Goal: Task Accomplishment & Management: Manage account settings

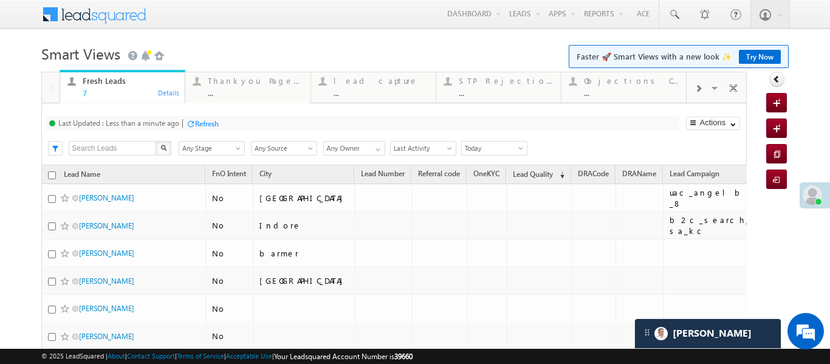
click at [701, 84] on span at bounding box center [698, 89] width 7 height 10
click at [633, 83] on div "Coded Today" at bounding box center [631, 81] width 95 height 10
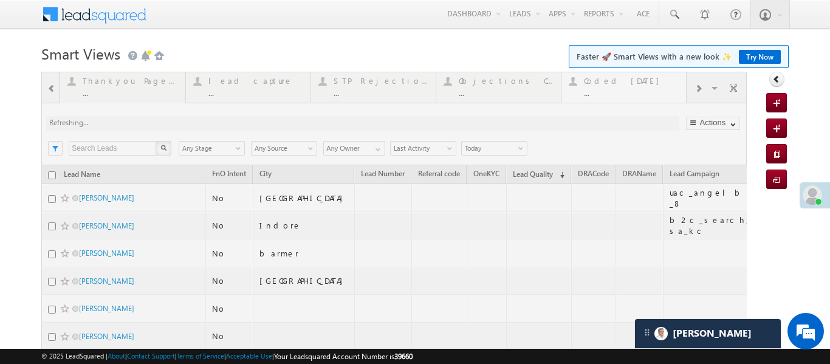
click at [633, 83] on div at bounding box center [394, 258] width 706 height 373
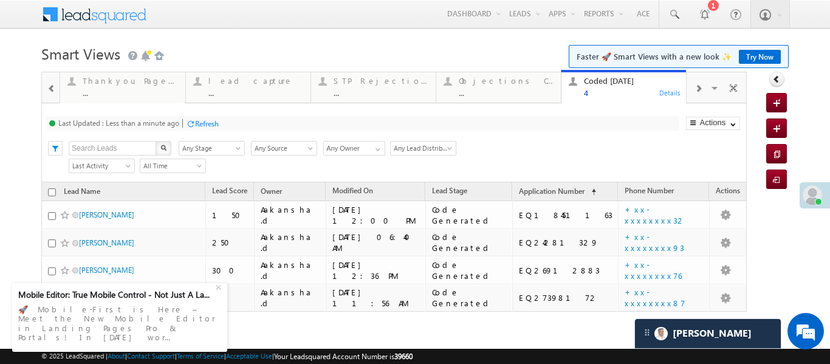
click at [51, 87] on span at bounding box center [51, 89] width 9 height 10
click at [51, 87] on div at bounding box center [51, 86] width 18 height 29
click at [137, 80] on div "Fresh Leads" at bounding box center [130, 81] width 95 height 10
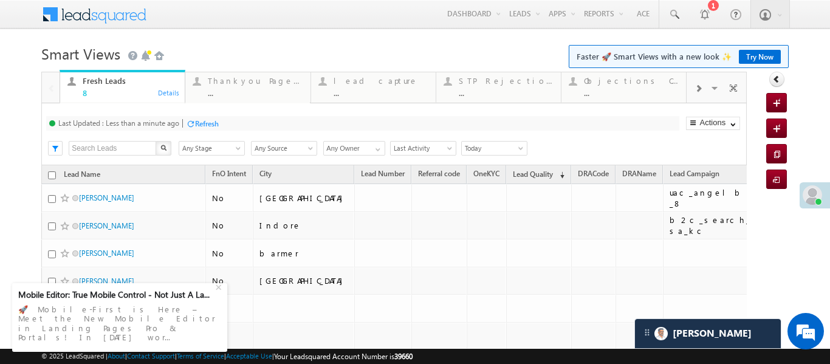
click at [702, 86] on div at bounding box center [698, 87] width 23 height 27
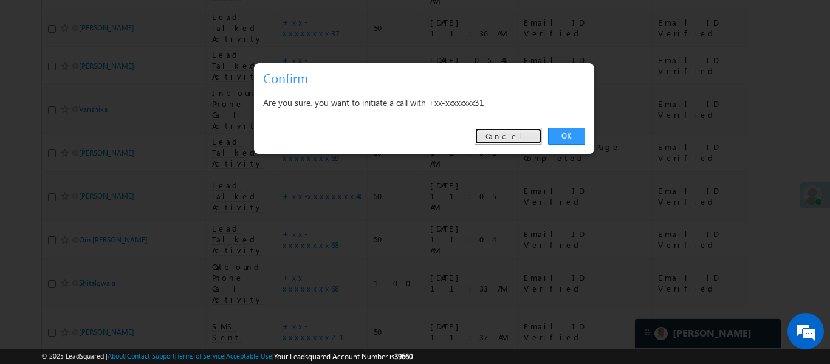
scroll to position [5785, 0]
click at [517, 131] on link "Cancel" at bounding box center [508, 136] width 67 height 17
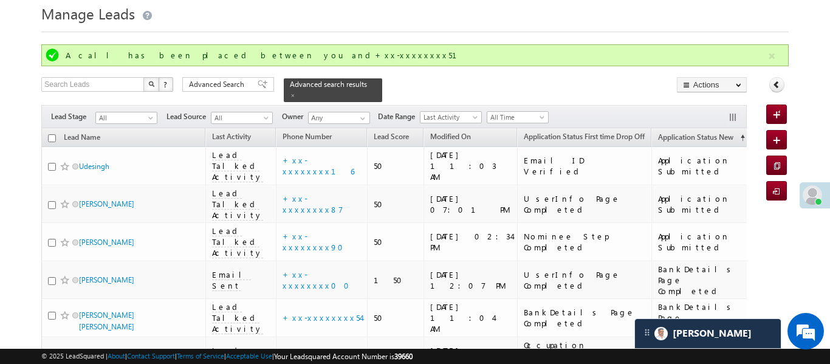
scroll to position [0, 0]
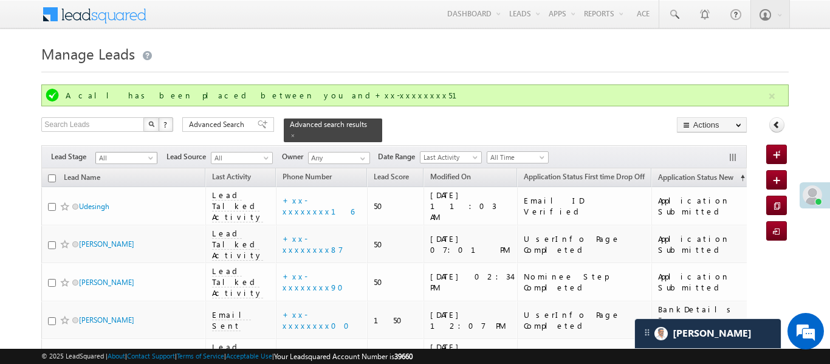
click at [136, 153] on span "All" at bounding box center [125, 158] width 58 height 11
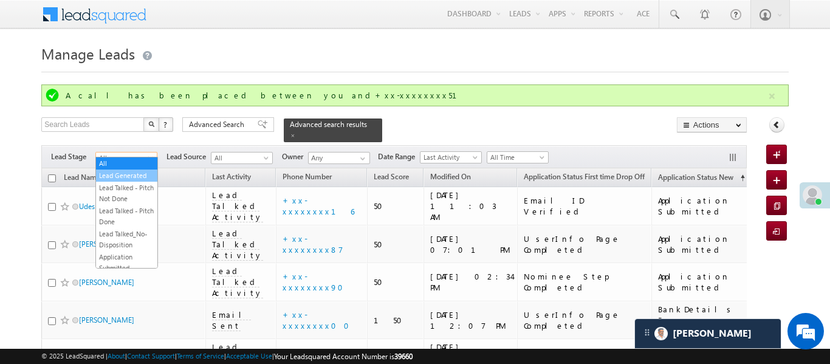
click at [123, 179] on link "Lead Generated" at bounding box center [126, 175] width 61 height 11
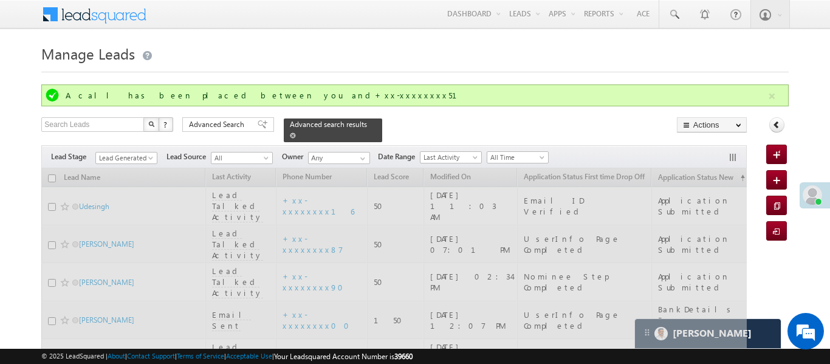
click at [296, 132] on span at bounding box center [293, 135] width 6 height 6
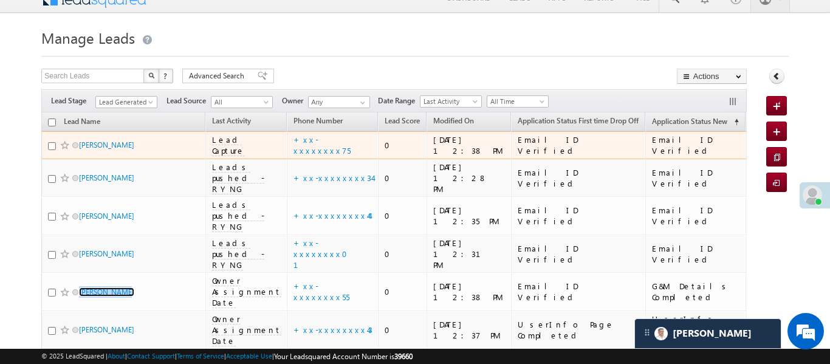
scroll to position [15, 0]
click at [294, 151] on div "+xx-xxxxxxxx75" at bounding box center [333, 147] width 79 height 22
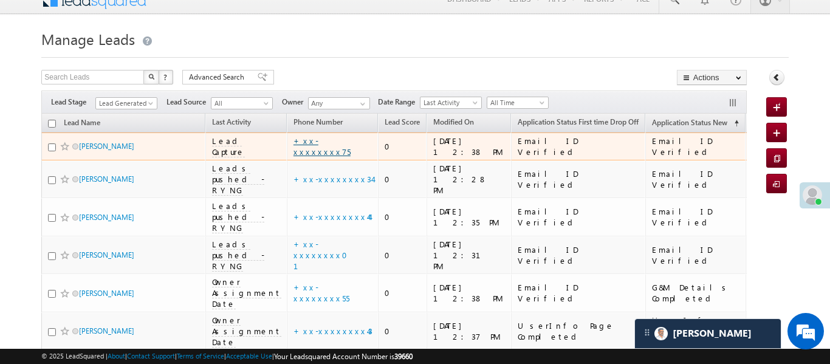
click at [301, 143] on link "+xx-xxxxxxxx75" at bounding box center [322, 146] width 57 height 21
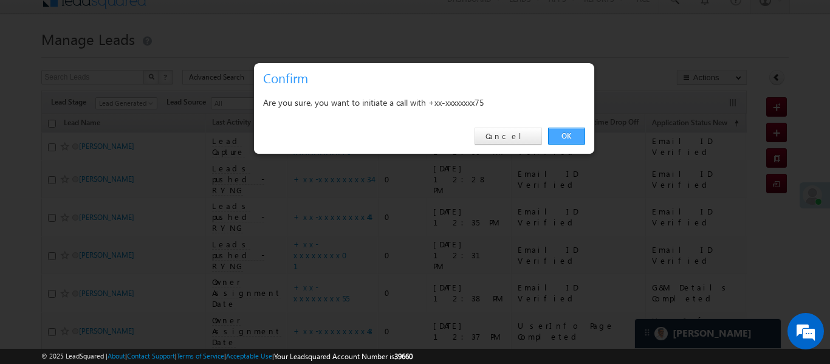
click at [569, 134] on link "OK" at bounding box center [566, 136] width 37 height 17
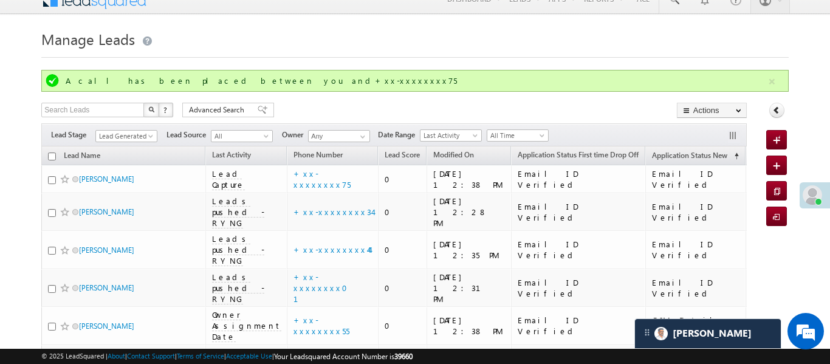
click at [766, 73] on div "A call has been placed between you and+xx-xxxxxxxx75" at bounding box center [414, 81] width 747 height 22
click at [778, 81] on button "button" at bounding box center [771, 81] width 15 height 15
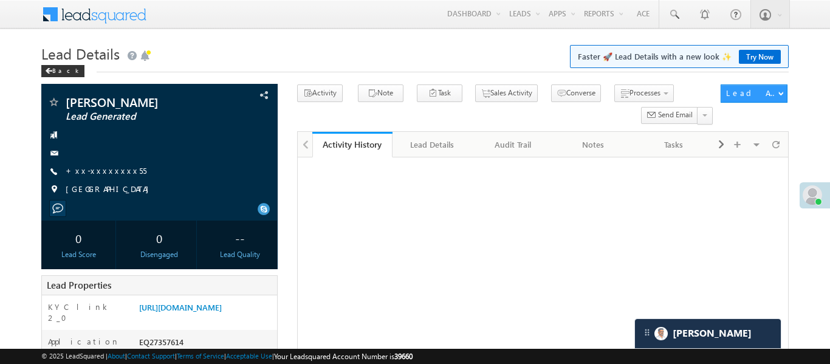
click at [203, 302] on link "https://angelbroking1-pk3em7sa.customui-test.leadsquared.com?leadId=5b2a5643-cd…" at bounding box center [180, 307] width 83 height 10
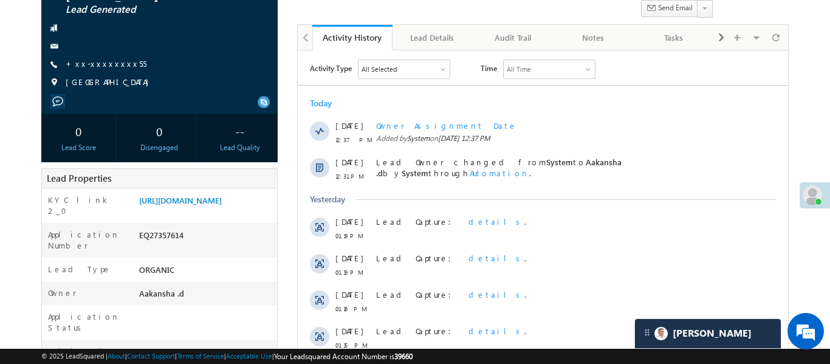
click at [108, 57] on div "Pratik tomar Lead Generated +xx-xxxxxxxx55" at bounding box center [159, 42] width 224 height 106
click at [110, 59] on link "+xx-xxxxxxxx55" at bounding box center [106, 63] width 81 height 10
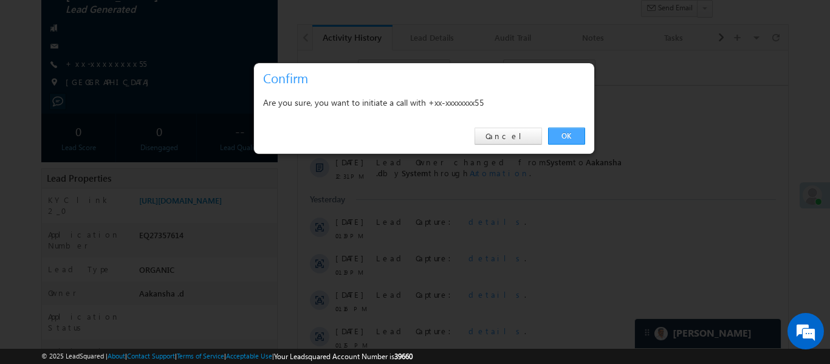
click at [569, 130] on link "OK" at bounding box center [566, 136] width 37 height 17
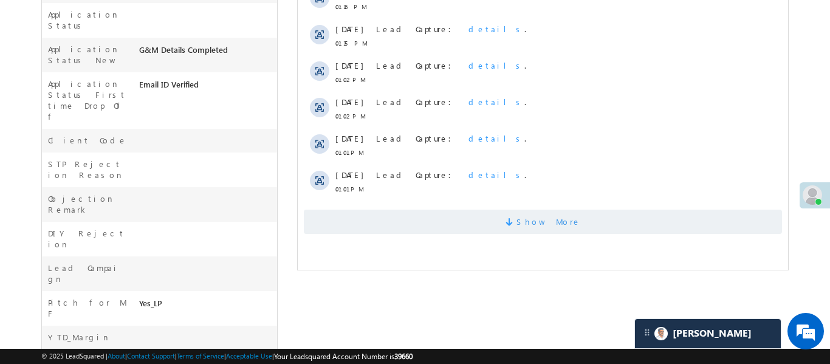
scroll to position [458, 0]
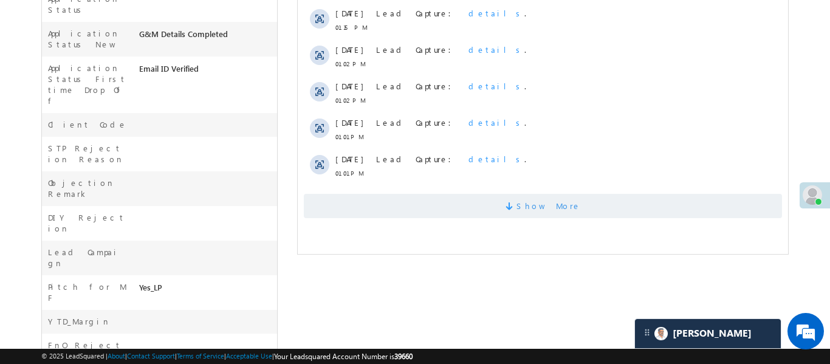
click at [376, 205] on span "Show More" at bounding box center [542, 206] width 478 height 24
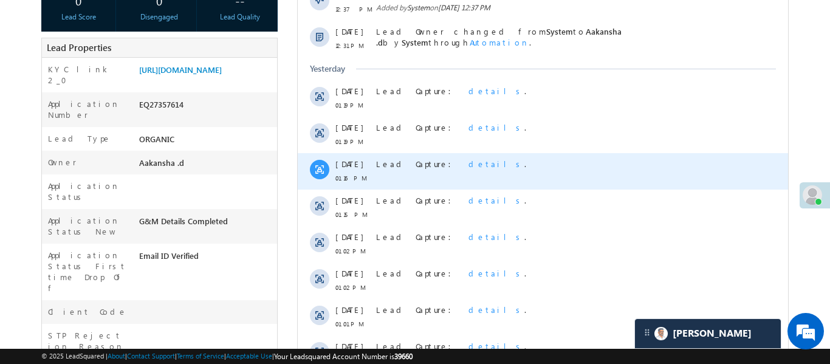
scroll to position [267, 0]
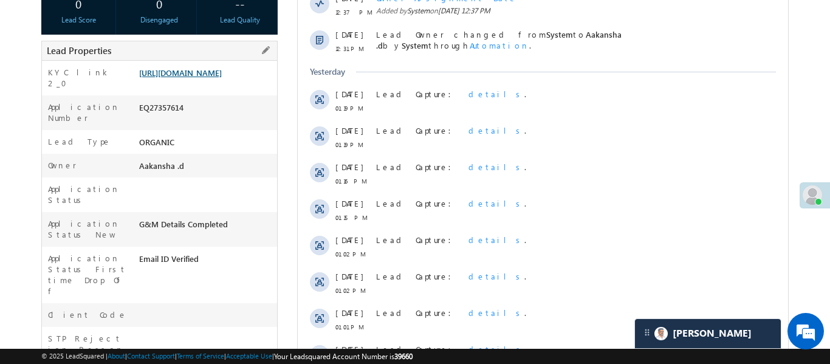
click at [221, 78] on link "https://angelbroking1-pk3em7sa.customui-test.leadsquared.com?leadId=5b2a5643-cd…" at bounding box center [180, 72] width 83 height 10
click at [222, 78] on link "https://angelbroking1-pk3em7sa.customui-test.leadsquared.com?leadId=5b2a5643-cd…" at bounding box center [180, 72] width 83 height 10
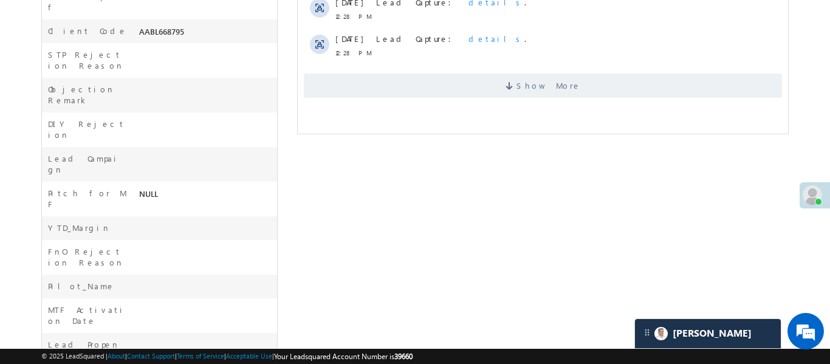
click at [446, 90] on span "Show More" at bounding box center [542, 86] width 478 height 24
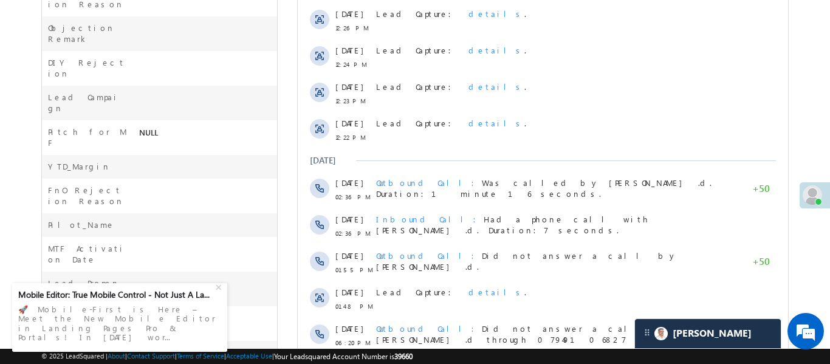
scroll to position [695, 0]
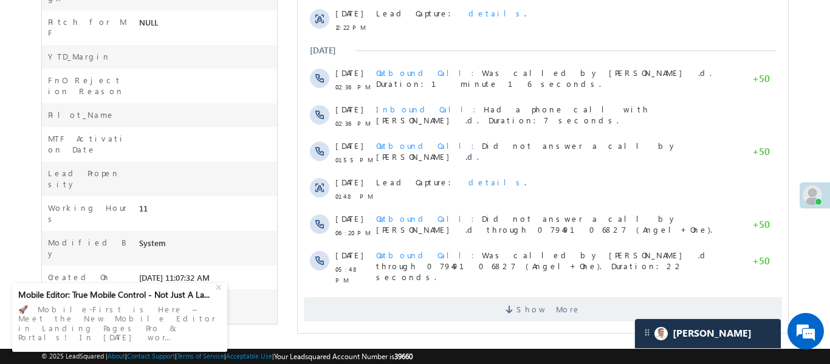
click at [489, 289] on div "Show More" at bounding box center [542, 304] width 490 height 33
click at [490, 304] on span "Show More" at bounding box center [542, 309] width 478 height 24
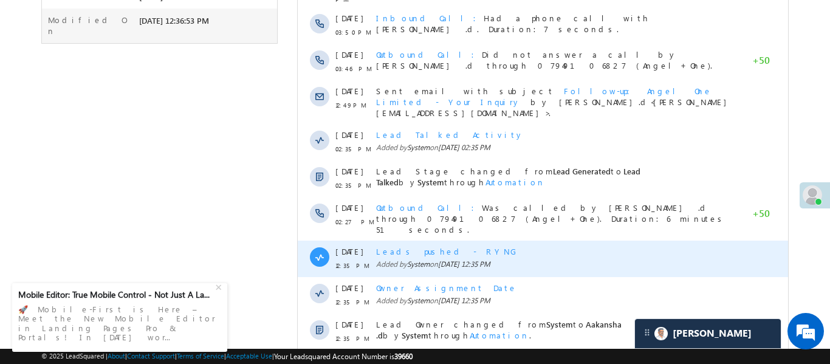
scroll to position [0, 0]
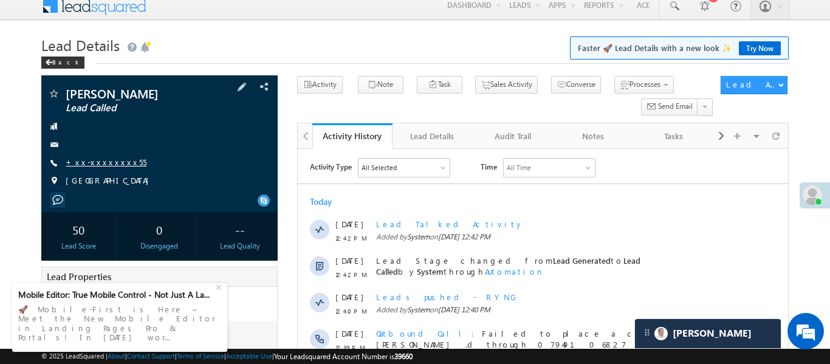
click at [111, 160] on link "+xx-xxxxxxxx55" at bounding box center [106, 162] width 81 height 10
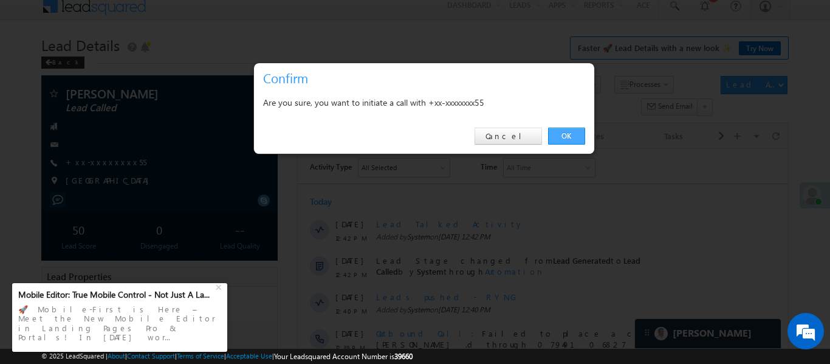
click at [563, 140] on link "OK" at bounding box center [566, 136] width 37 height 17
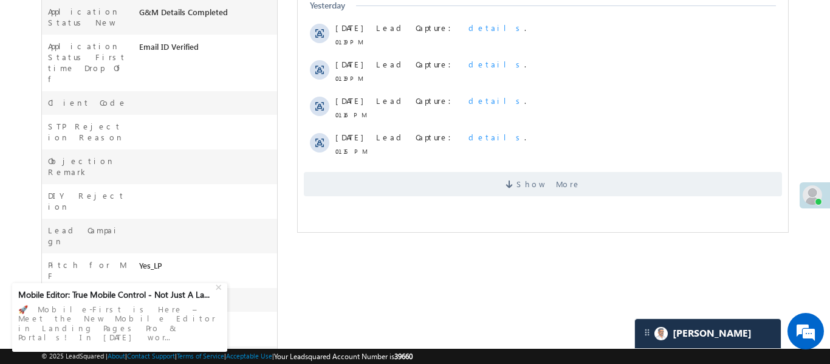
scroll to position [541, 0]
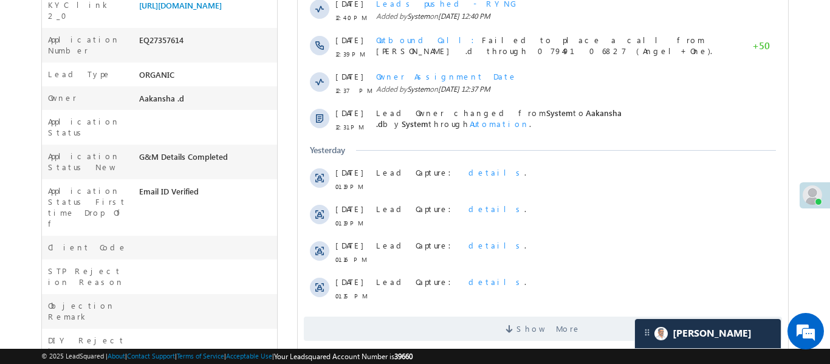
scroll to position [296, 0]
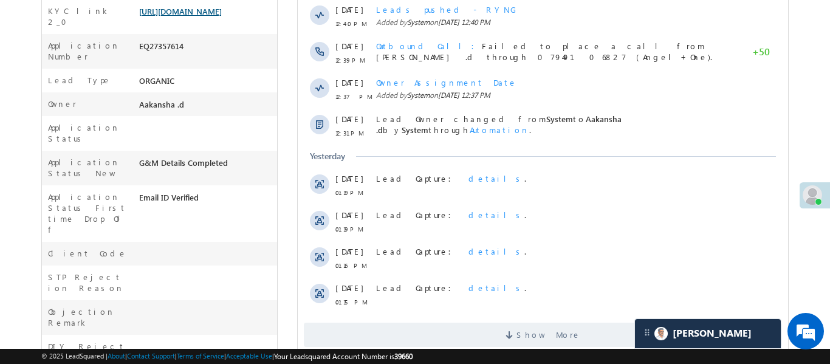
click at [194, 16] on link "[URL][DOMAIN_NAME]" at bounding box center [180, 11] width 83 height 10
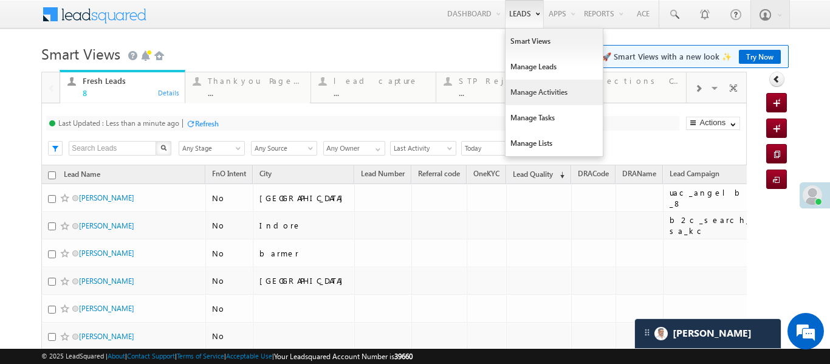
click at [554, 101] on link "Manage Activities" at bounding box center [554, 93] width 97 height 26
drag, startPoint x: 554, startPoint y: 101, endPoint x: 538, endPoint y: 94, distance: 17.7
click at [554, 100] on link "Manage Activities" at bounding box center [554, 93] width 97 height 26
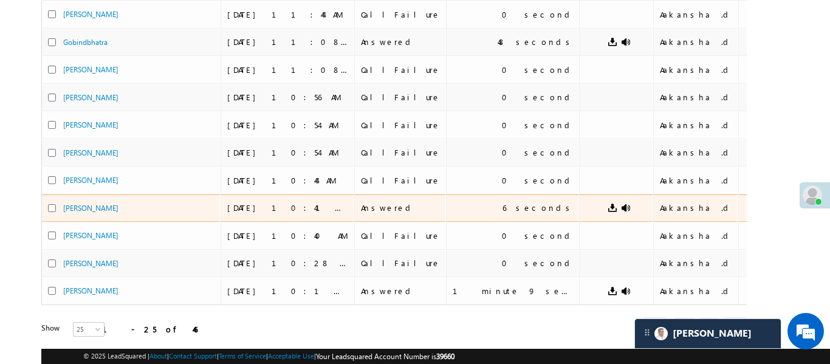
scroll to position [572, 0]
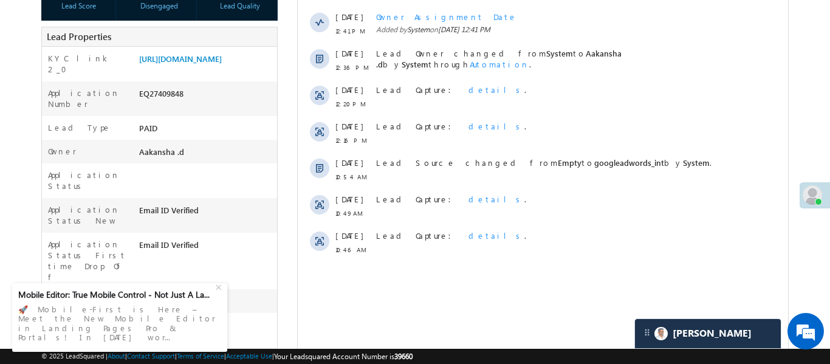
scroll to position [194, 0]
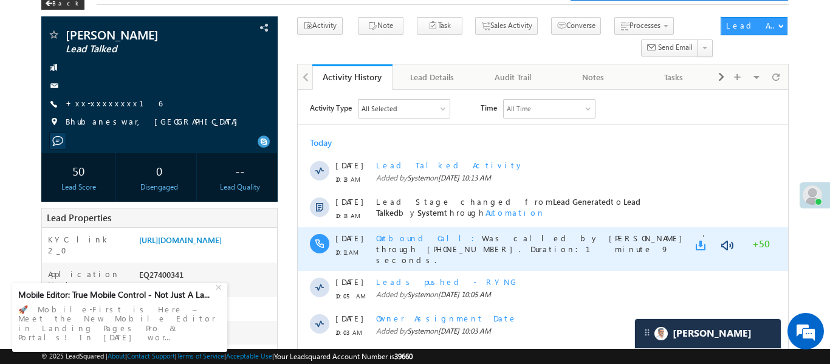
click at [704, 249] on link at bounding box center [702, 245] width 15 height 12
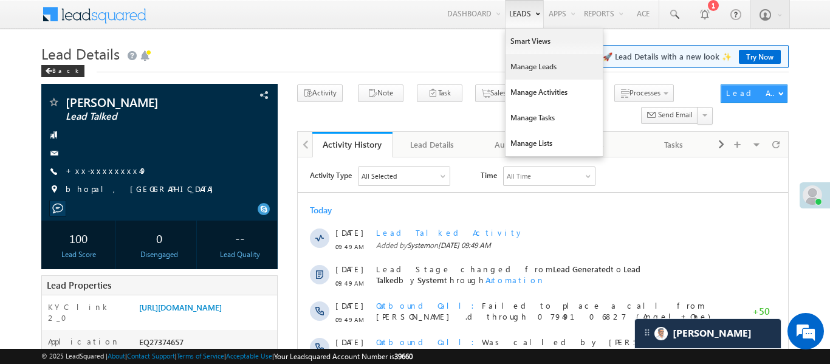
click at [540, 69] on link "Manage Leads" at bounding box center [554, 67] width 97 height 26
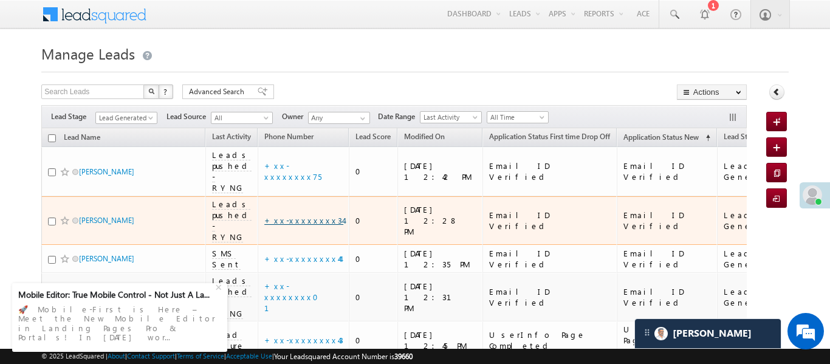
click at [308, 215] on link "+xx-xxxxxxxx34" at bounding box center [303, 220] width 79 height 10
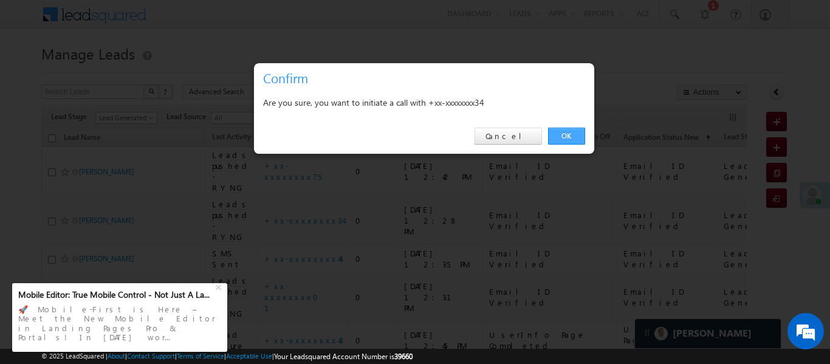
click at [565, 135] on link "OK" at bounding box center [566, 136] width 37 height 17
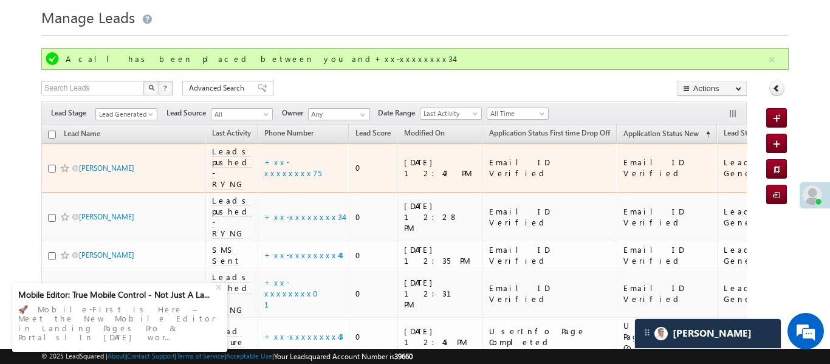
scroll to position [49, 0]
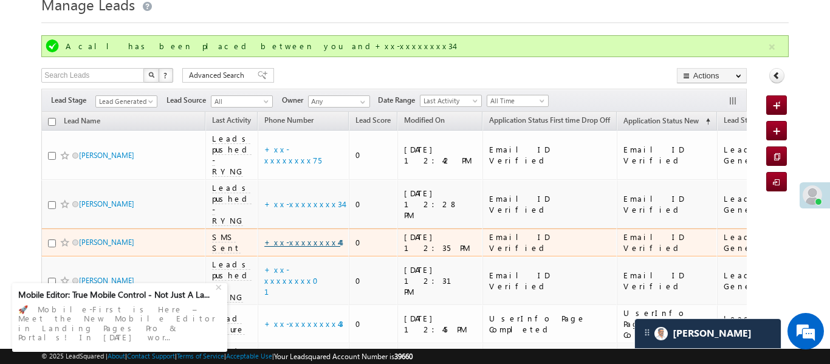
click at [305, 237] on link "+xx-xxxxxxxx44" at bounding box center [302, 242] width 76 height 10
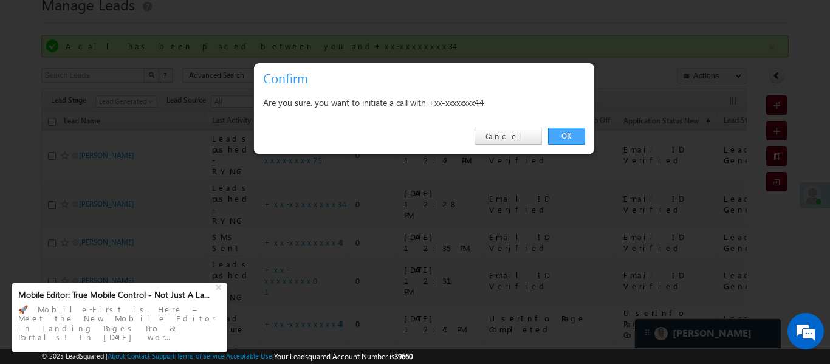
click at [563, 132] on link "OK" at bounding box center [566, 136] width 37 height 17
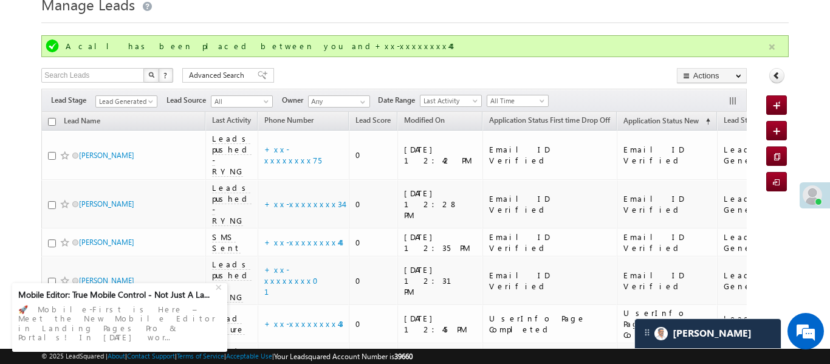
click at [775, 48] on button "button" at bounding box center [771, 47] width 15 height 15
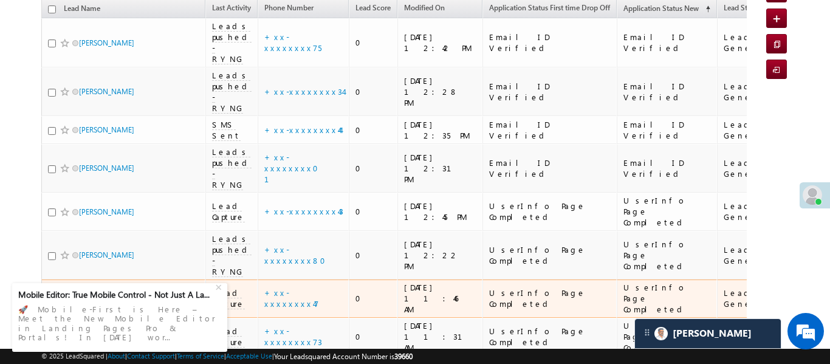
scroll to position [24, 0]
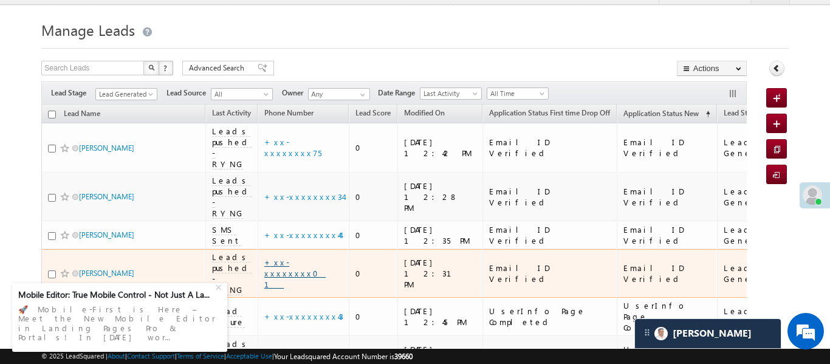
click at [296, 257] on link "+xx-xxxxxxxx01" at bounding box center [294, 273] width 61 height 32
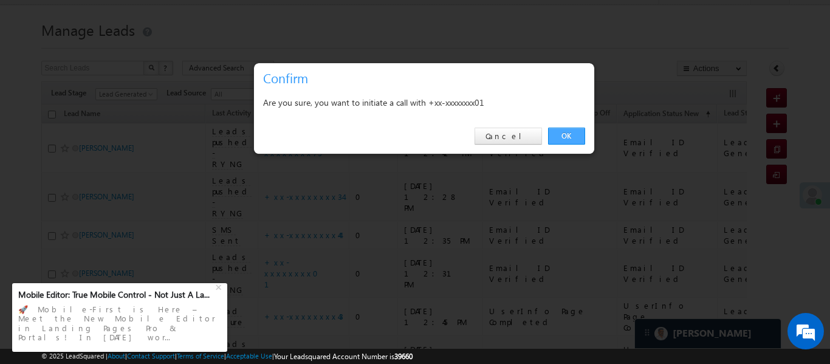
click at [571, 128] on link "OK" at bounding box center [566, 136] width 37 height 17
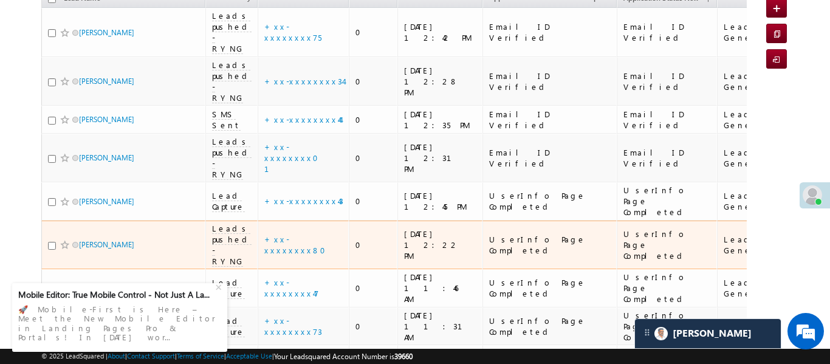
scroll to position [179, 0]
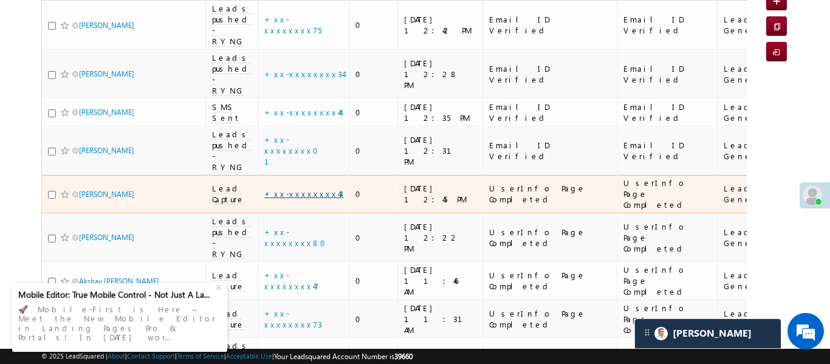
click at [299, 188] on link "+xx-xxxxxxxx43" at bounding box center [303, 193] width 79 height 10
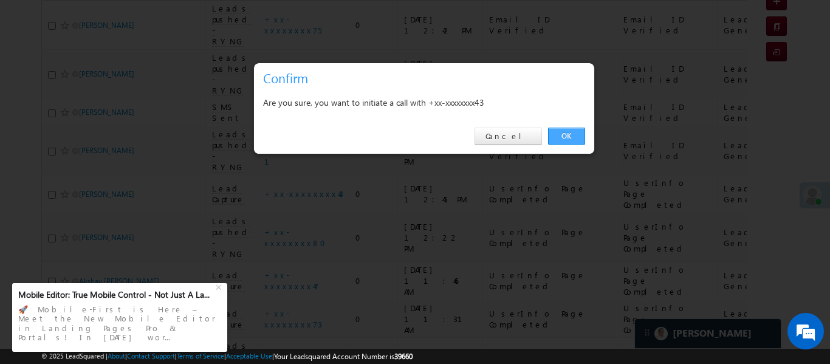
click at [577, 128] on link "OK" at bounding box center [566, 136] width 37 height 17
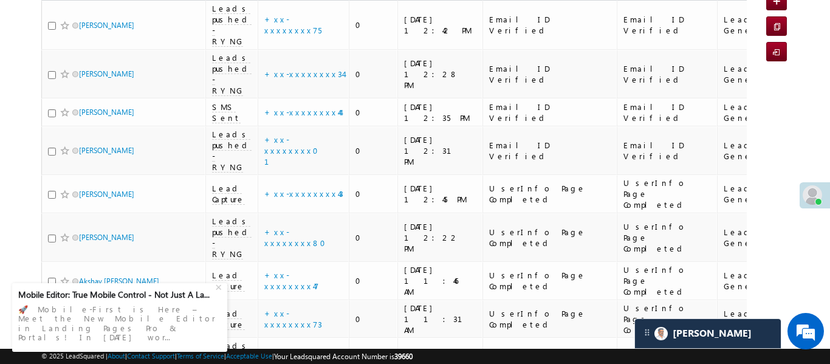
click at [812, 83] on body "Menu Aakansha .d Aakan sha.D @ange lbrok ing.c om" at bounding box center [415, 157] width 830 height 672
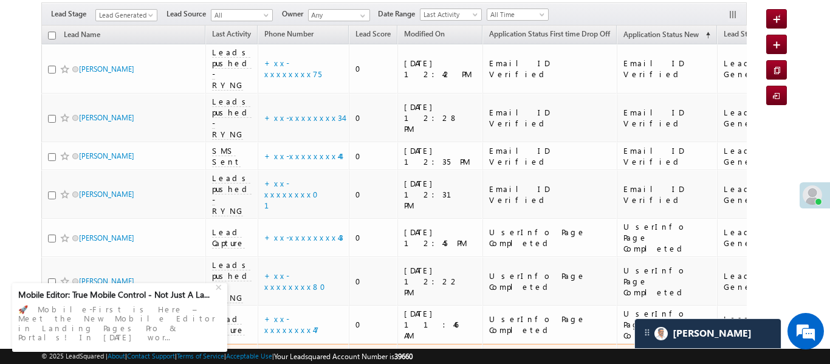
scroll to position [127, 0]
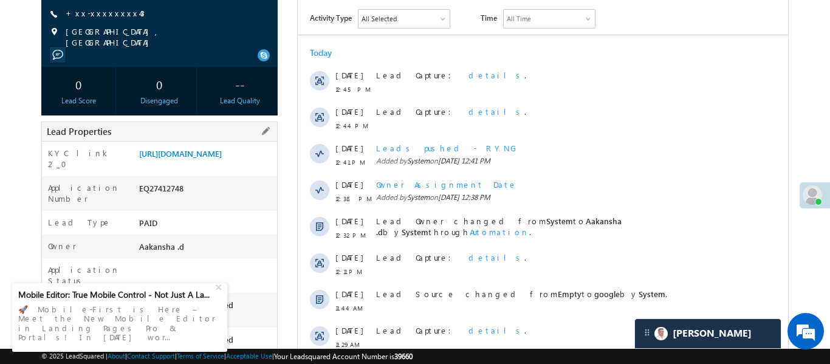
scroll to position [167, 0]
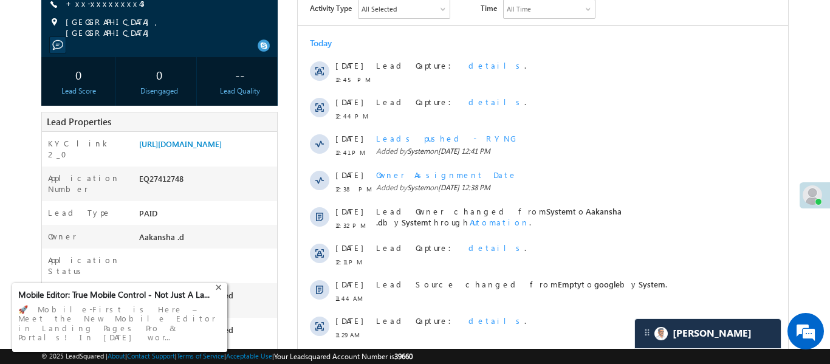
click at [216, 294] on div "+" at bounding box center [220, 286] width 15 height 15
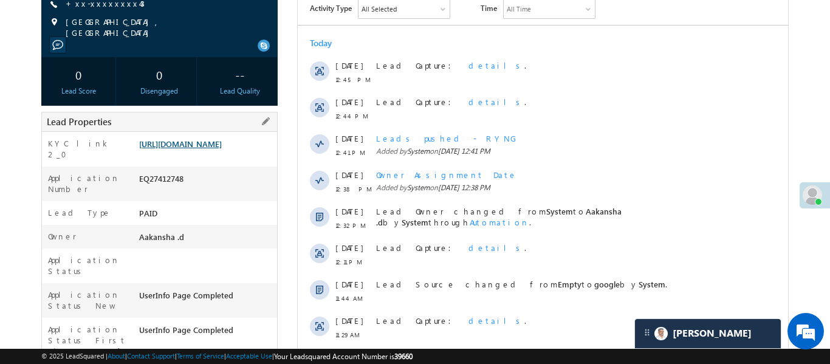
click at [217, 139] on link "[URL][DOMAIN_NAME]" at bounding box center [180, 144] width 83 height 10
click at [165, 190] on div "EQ27412748" at bounding box center [206, 181] width 141 height 17
copy div "EQ27412748"
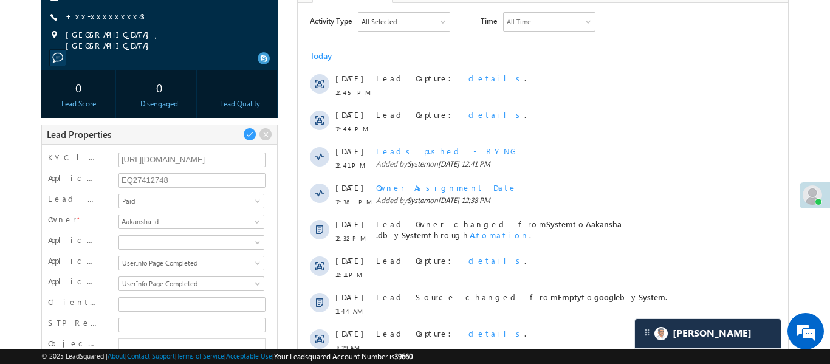
scroll to position [0, 0]
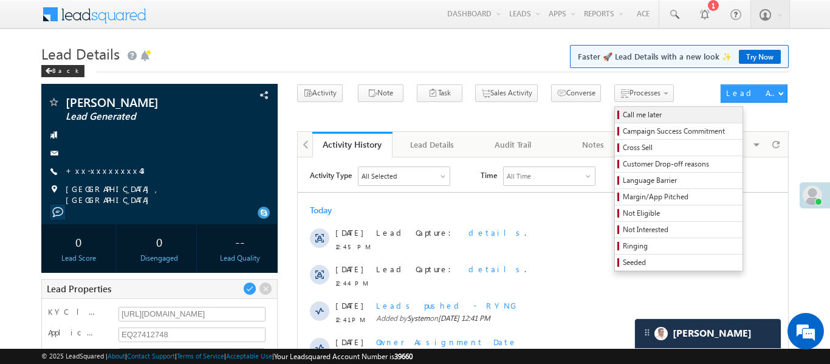
click at [620, 120] on link "Call me later" at bounding box center [679, 115] width 128 height 16
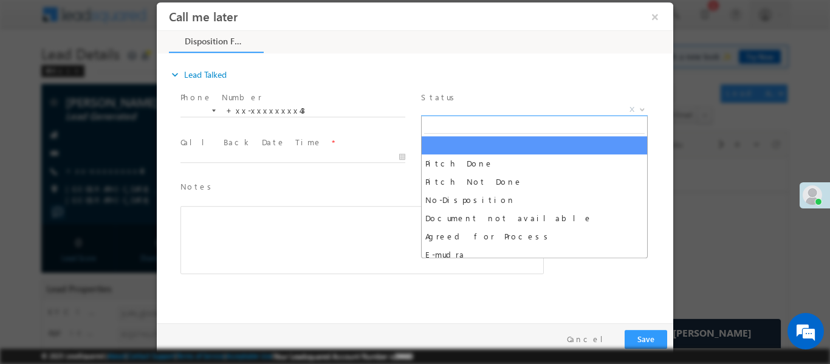
click at [526, 108] on span "X" at bounding box center [534, 109] width 227 height 12
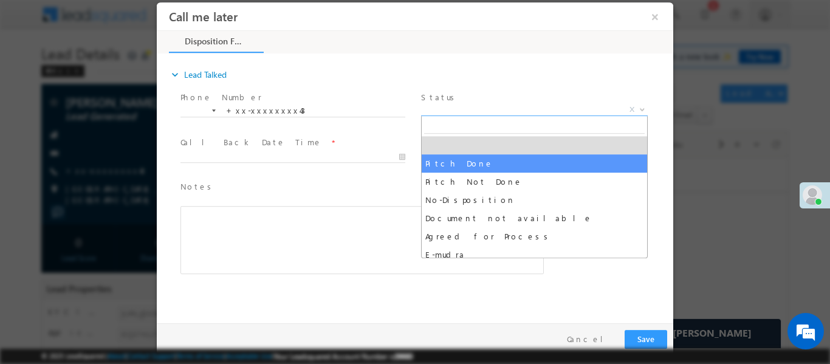
select select "Pitch Done"
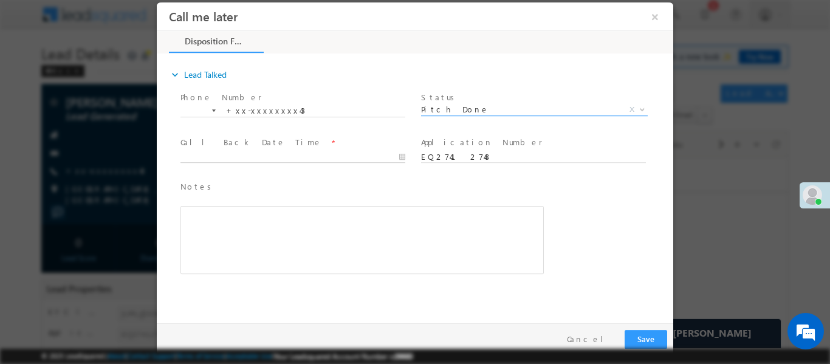
type input "[DATE] 1:00 PM"
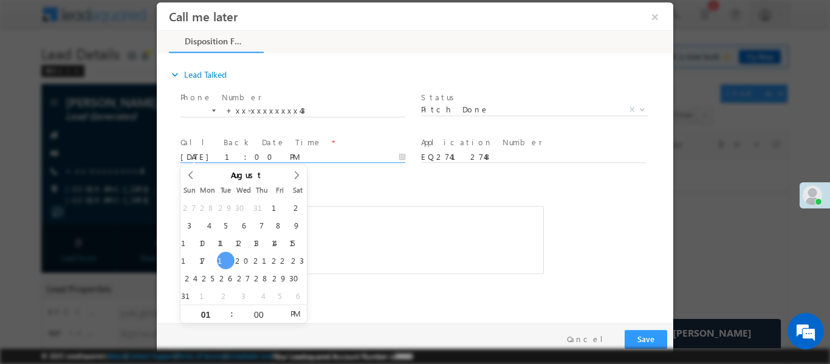
click at [309, 160] on input "19/08/25 1:00 PM" at bounding box center [292, 157] width 225 height 12
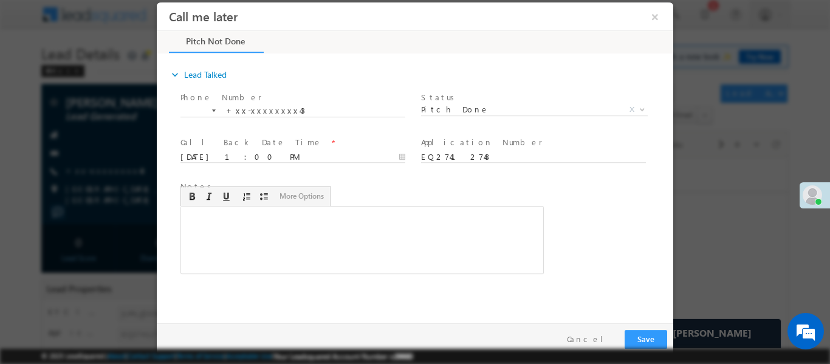
click at [408, 249] on div "Rich Text Editor, 40788eee-0fb2-11ec-a811-0adc8a9d82c2__tab1__section1__Notes__…" at bounding box center [361, 239] width 363 height 68
click at [657, 332] on button "Save" at bounding box center [646, 338] width 43 height 19
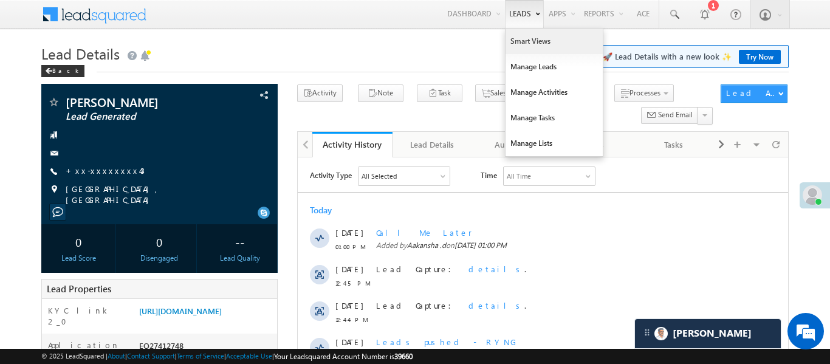
click at [533, 48] on link "Smart Views" at bounding box center [554, 42] width 97 height 26
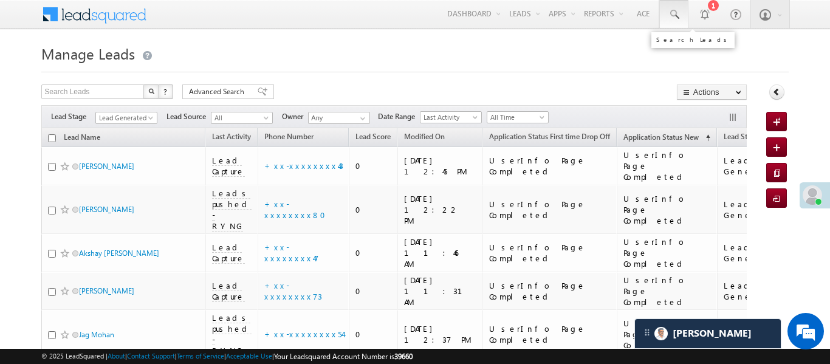
click at [672, 12] on span at bounding box center [674, 15] width 12 height 12
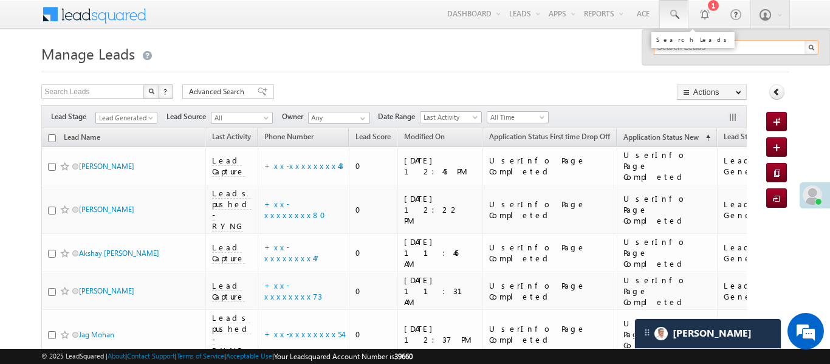
paste input "EQ27404184"
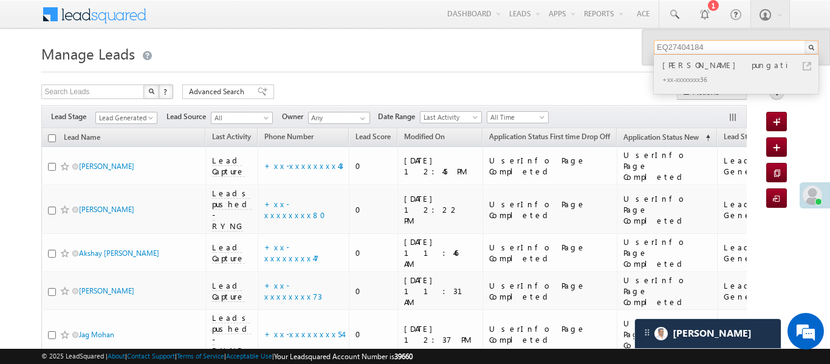
type input "EQ27404184"
click at [682, 64] on div "[PERSON_NAME] pungati" at bounding box center [741, 64] width 163 height 13
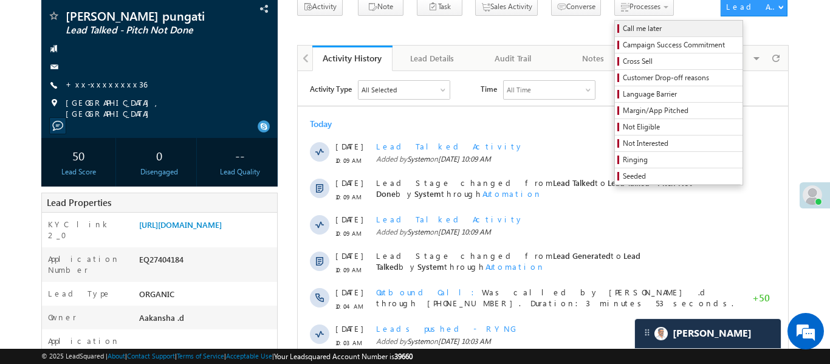
click at [623, 29] on span "Call me later" at bounding box center [680, 28] width 115 height 11
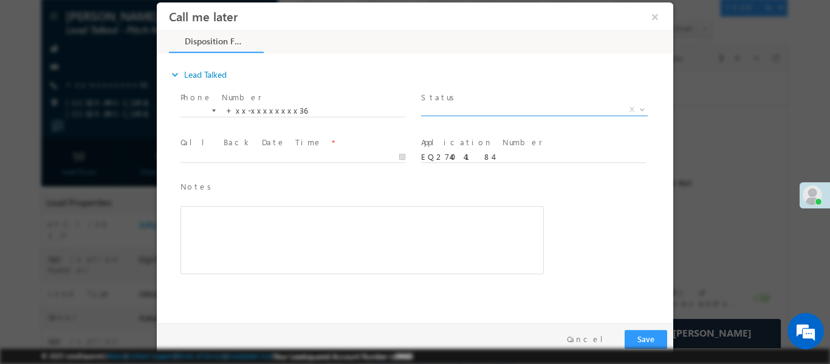
click at [488, 114] on span "X" at bounding box center [534, 109] width 227 height 12
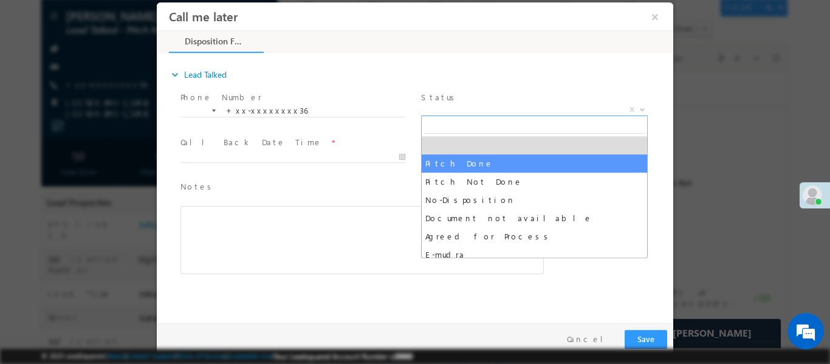
select select "Pitch Done"
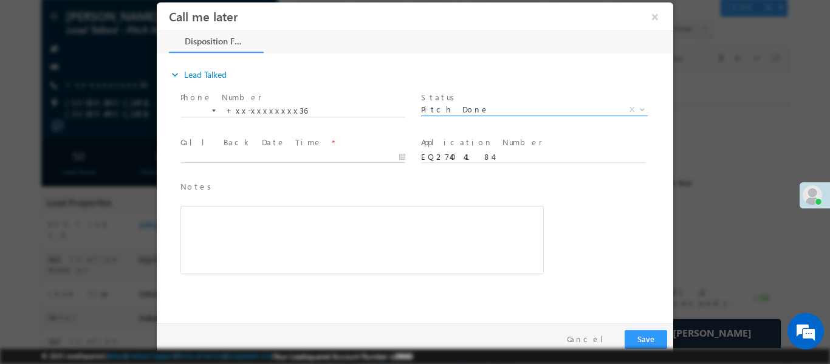
type input "19/08/25 1:00 PM"
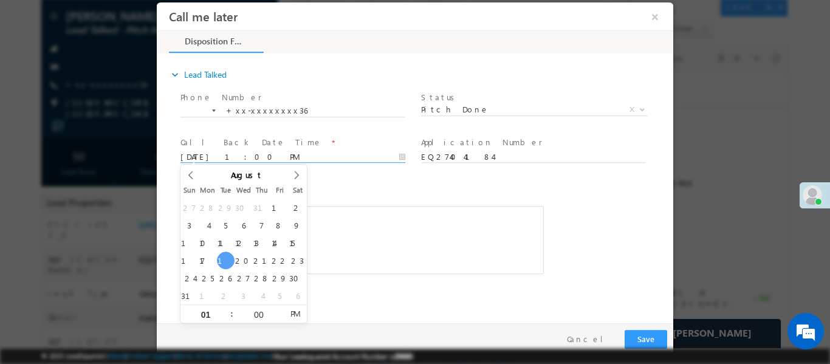
click at [349, 157] on input "19/08/25 1:00 PM" at bounding box center [292, 157] width 225 height 12
drag, startPoint x: 224, startPoint y: 264, endPoint x: 341, endPoint y: 241, distance: 118.9
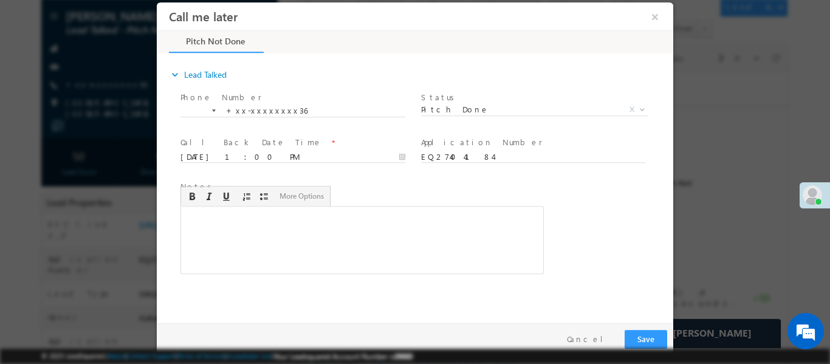
click at [341, 241] on div "Rich Text Editor, 40788eee-0fb2-11ec-a811-0adc8a9d82c2__tab1__section1__Notes__…" at bounding box center [361, 239] width 363 height 68
click at [652, 331] on button "Save" at bounding box center [646, 338] width 43 height 19
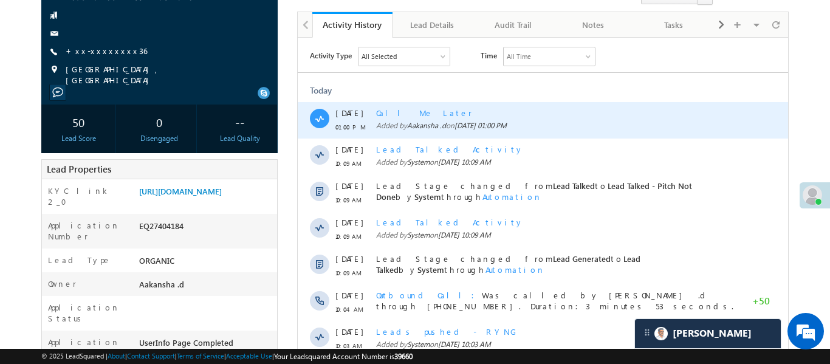
scroll to position [140, 0]
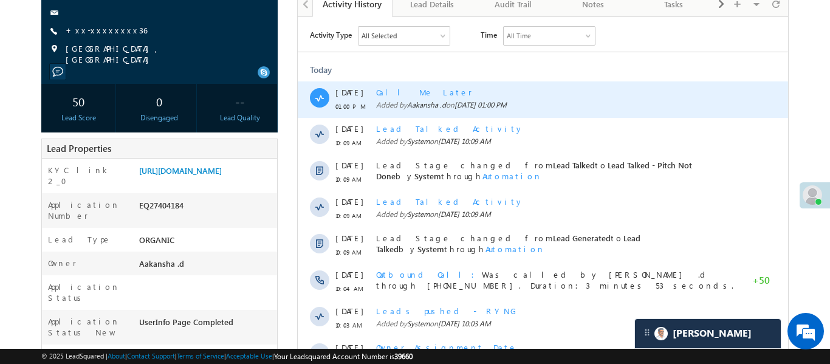
click at [405, 89] on span "Call Me Later" at bounding box center [424, 92] width 96 height 10
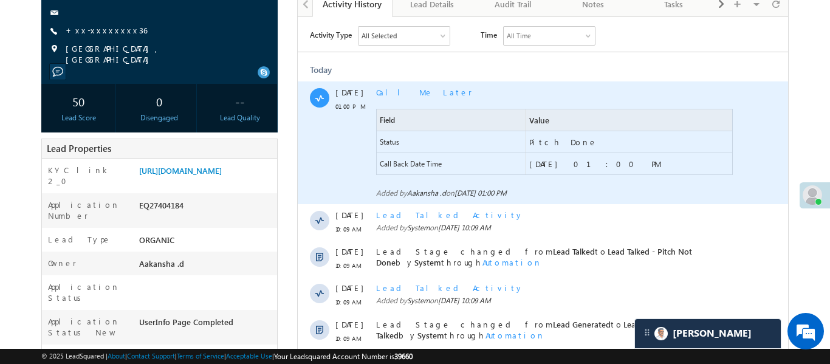
click at [399, 95] on span "Call Me Later" at bounding box center [424, 92] width 96 height 10
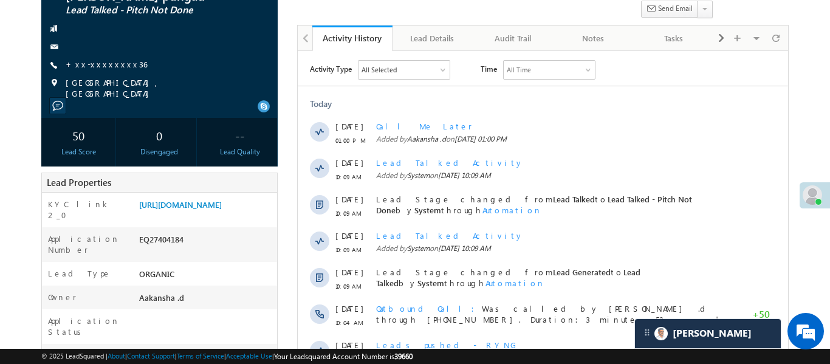
scroll to position [0, 0]
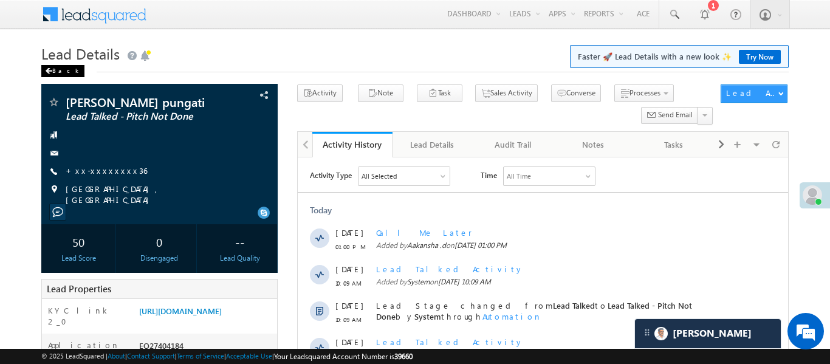
click at [61, 72] on div "Back" at bounding box center [62, 71] width 43 height 12
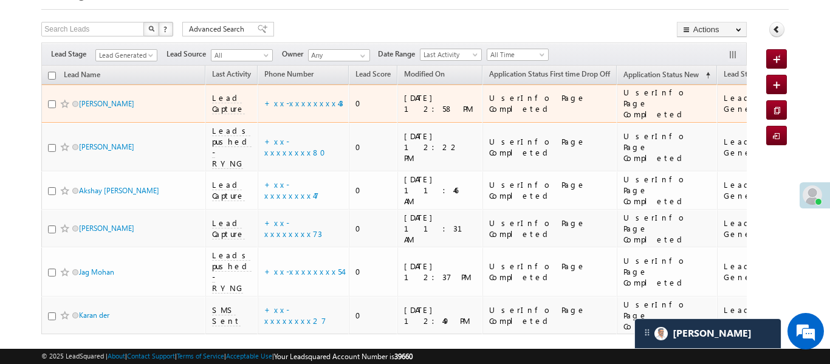
scroll to position [72, 0]
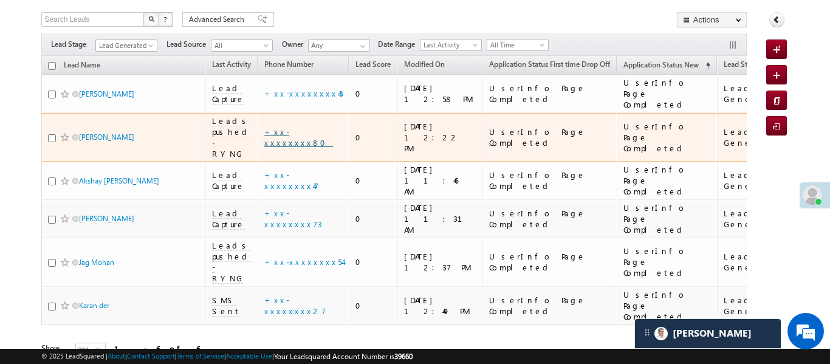
click at [318, 126] on link "+xx-xxxxxxxx80" at bounding box center [298, 136] width 69 height 21
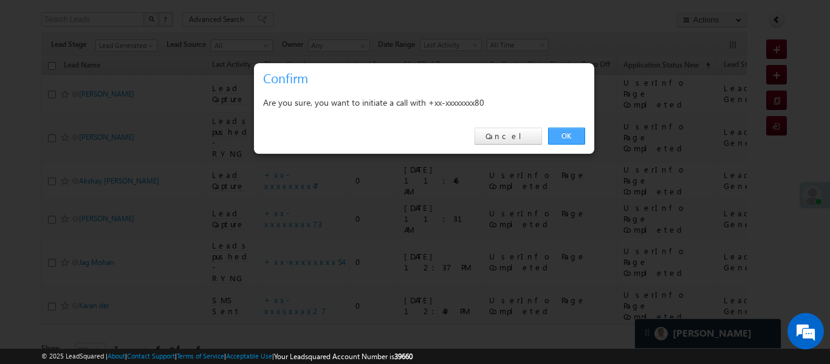
click at [553, 136] on link "OK" at bounding box center [566, 136] width 37 height 17
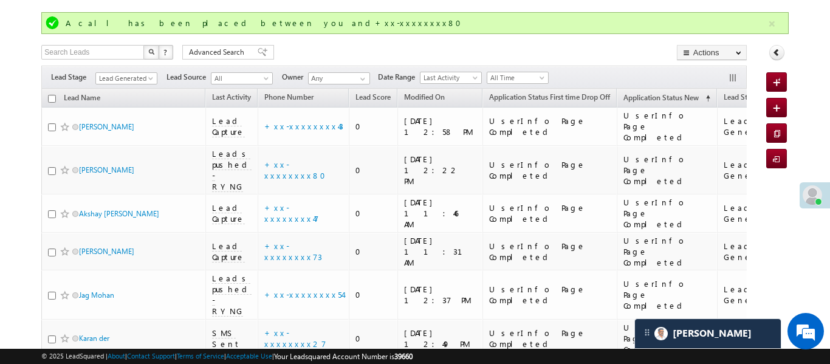
scroll to position [105, 0]
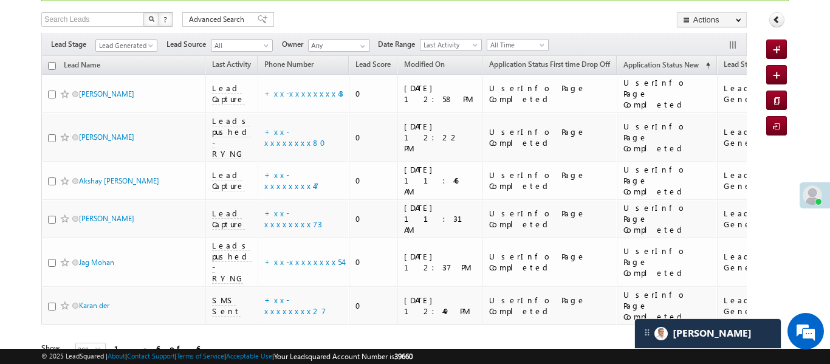
click at [591, 36] on div "Filters Lead Stage Lead Generated Lead Generated Lead Source All All Owner Any …" at bounding box center [393, 44] width 705 height 23
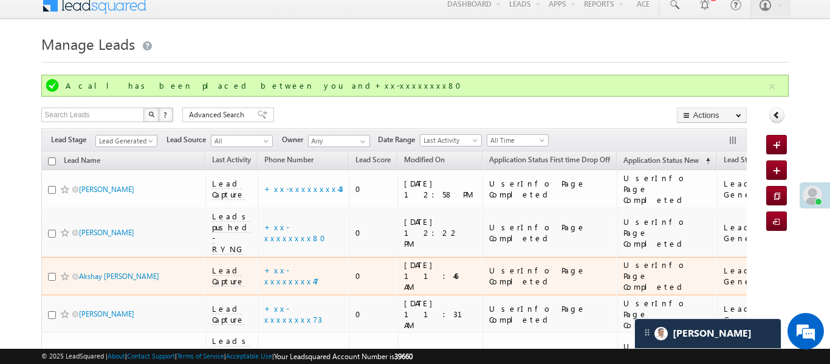
scroll to position [0, 0]
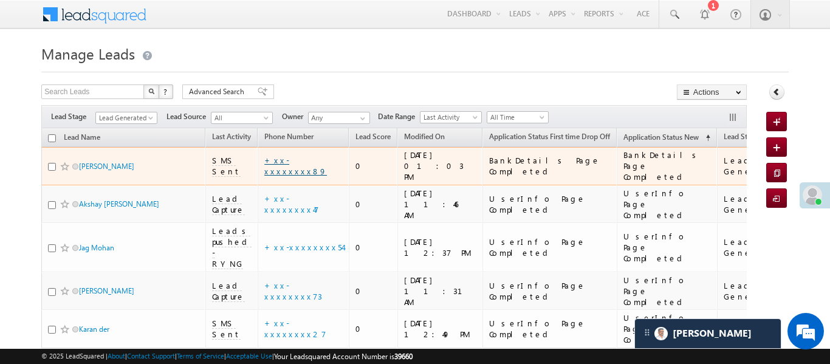
click at [304, 156] on link "+xx-xxxxxxxx89" at bounding box center [295, 165] width 63 height 21
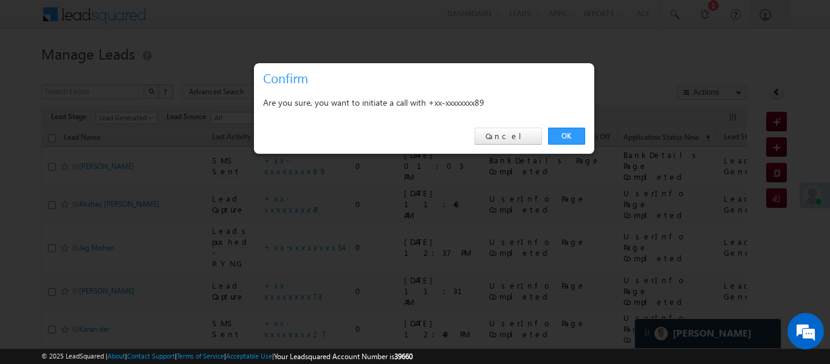
click at [560, 126] on div "OK Cancel" at bounding box center [424, 136] width 340 height 35
click at [560, 134] on link "OK" at bounding box center [566, 136] width 37 height 17
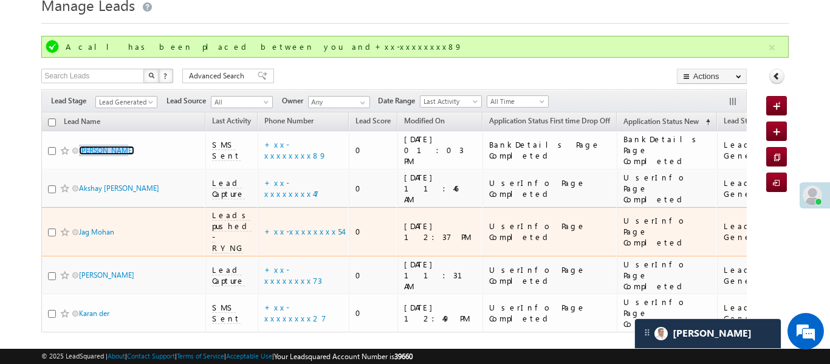
scroll to position [53, 0]
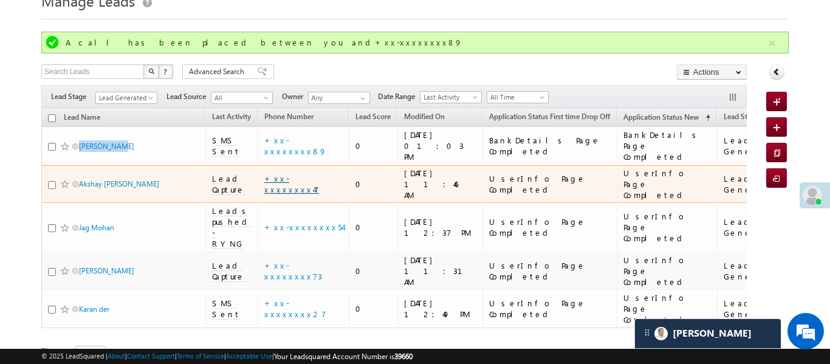
click at [313, 173] on link "+xx-xxxxxxxx47" at bounding box center [291, 183] width 55 height 21
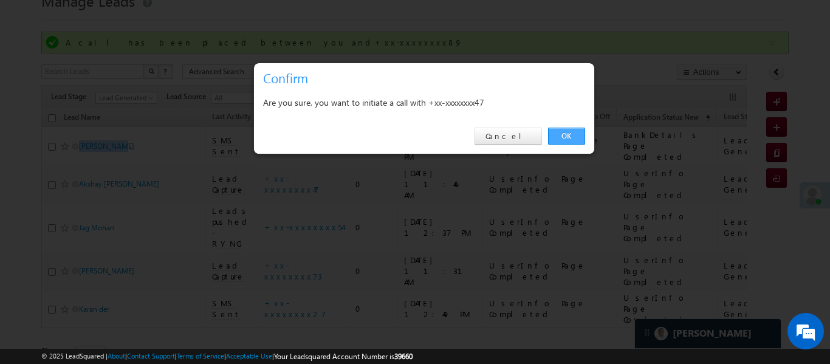
click at [575, 131] on link "OK" at bounding box center [566, 136] width 37 height 17
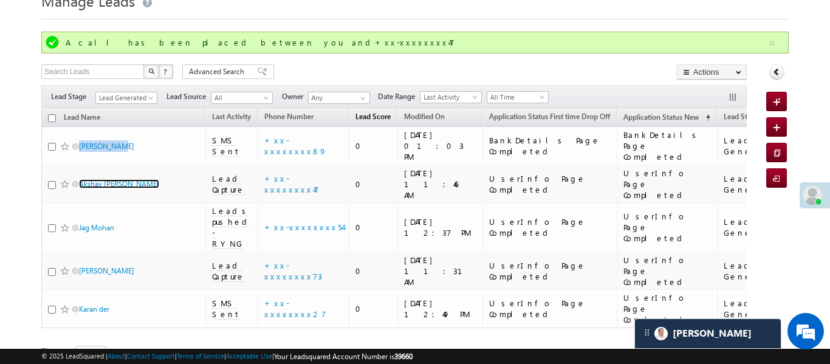
scroll to position [65, 0]
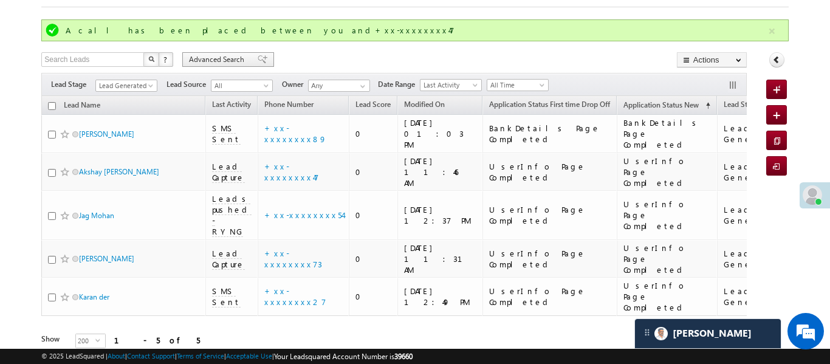
click at [195, 59] on span "Advanced Search" at bounding box center [218, 59] width 59 height 11
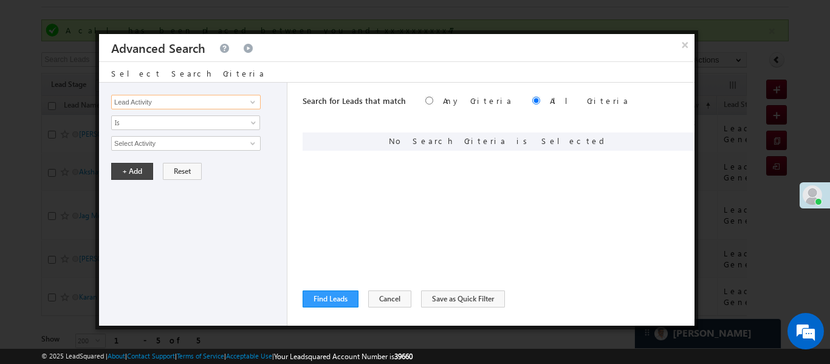
click at [211, 98] on input "Lead Activity" at bounding box center [185, 102] width 149 height 15
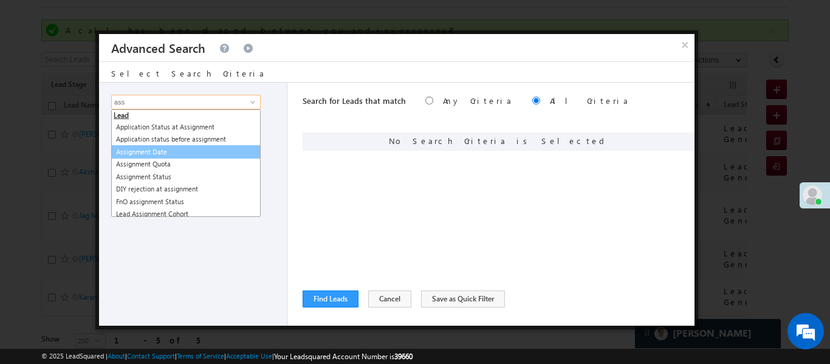
click at [162, 153] on link "Assignment Date" at bounding box center [185, 152] width 149 height 14
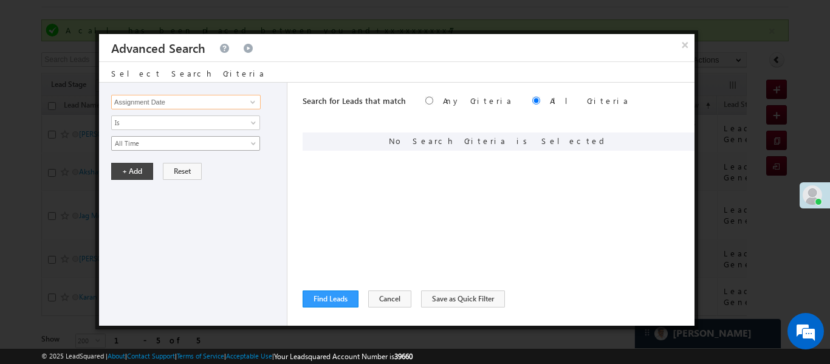
type input "Assignment Date"
click at [162, 140] on span "All Time" at bounding box center [178, 143] width 132 height 11
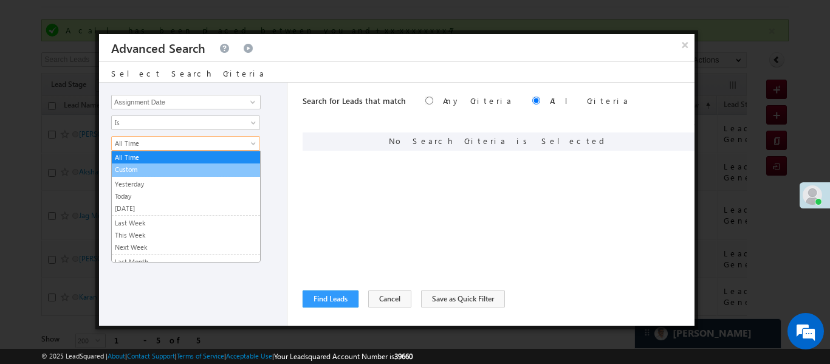
click at [150, 169] on link "Custom" at bounding box center [186, 169] width 148 height 11
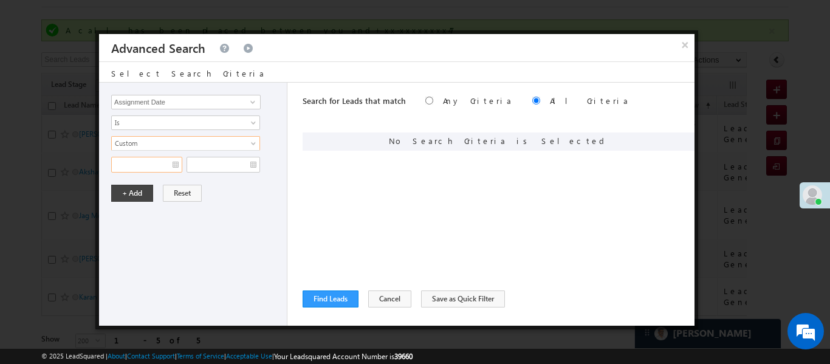
click at [149, 166] on input "text" at bounding box center [146, 165] width 71 height 16
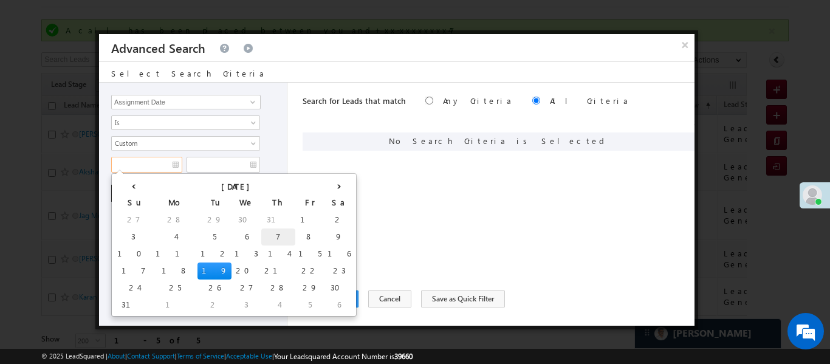
click at [261, 244] on td "7" at bounding box center [278, 236] width 34 height 17
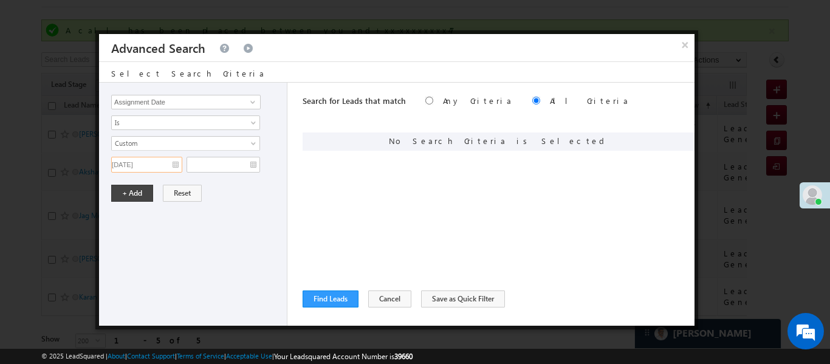
click at [162, 167] on input "07/08/25" at bounding box center [146, 165] width 71 height 16
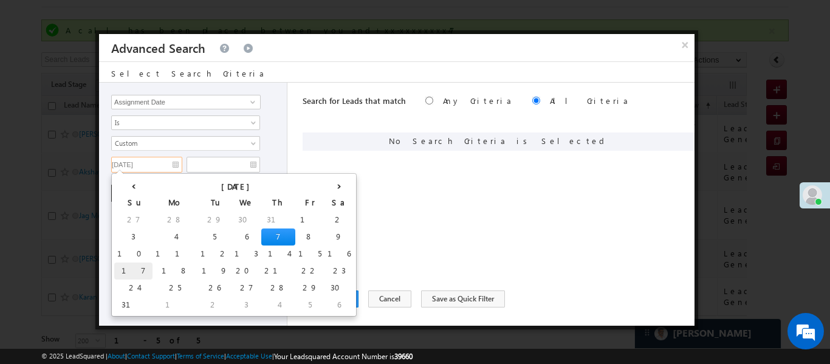
click at [125, 271] on td "17" at bounding box center [133, 271] width 38 height 17
type input "17/08/25"
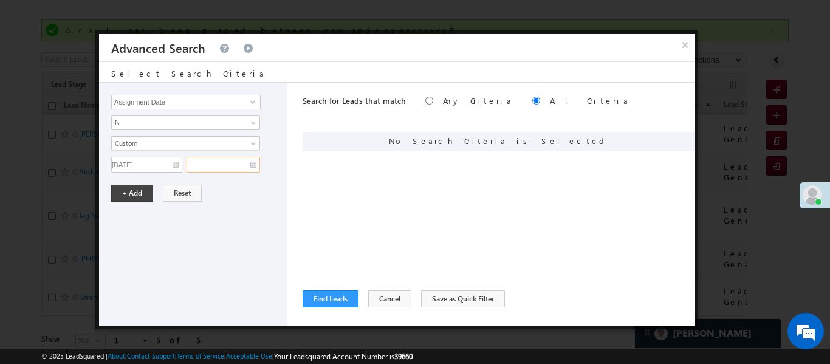
click at [226, 167] on input "text" at bounding box center [224, 165] width 74 height 16
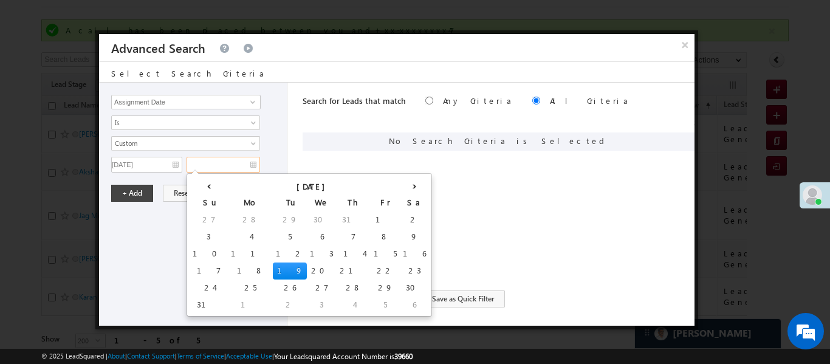
click at [273, 267] on td "19" at bounding box center [290, 271] width 34 height 17
type input "19/08/25"
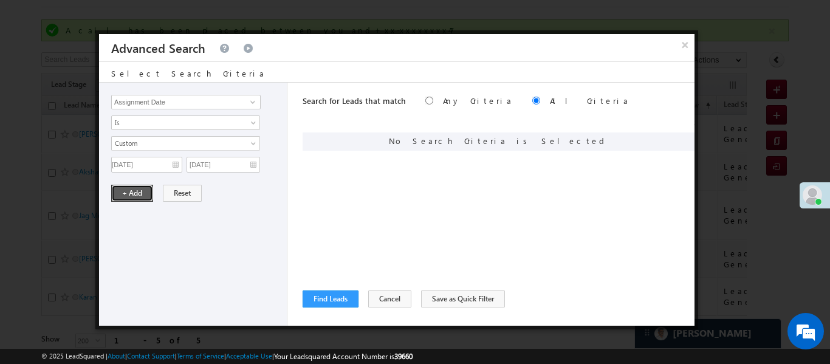
click at [124, 200] on button "+ Add" at bounding box center [132, 193] width 42 height 17
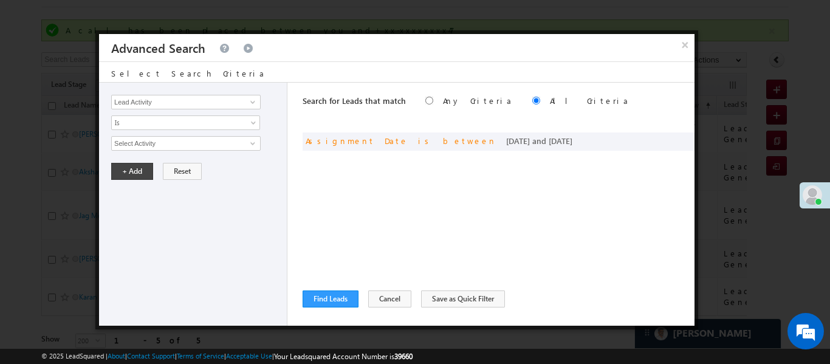
click at [341, 307] on div "Search for Leads that match Any Criteria All Criteria Note that the current tri…" at bounding box center [499, 204] width 392 height 243
click at [342, 300] on button "Find Leads" at bounding box center [331, 298] width 56 height 17
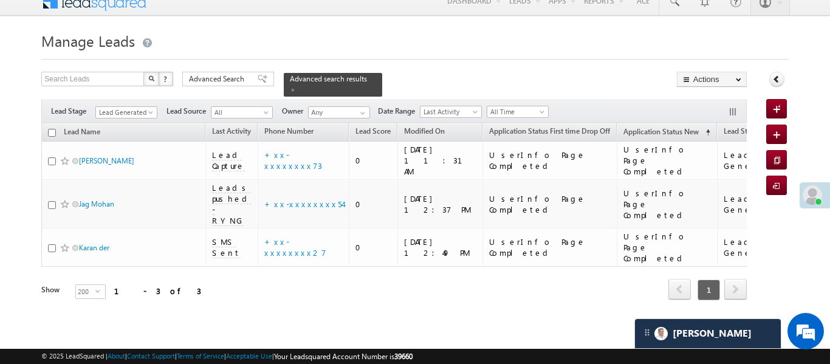
scroll to position [11, 0]
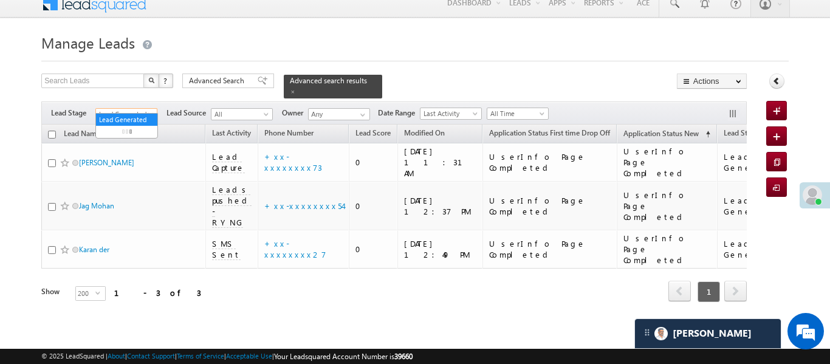
click at [128, 109] on span "Lead Generated" at bounding box center [125, 114] width 58 height 11
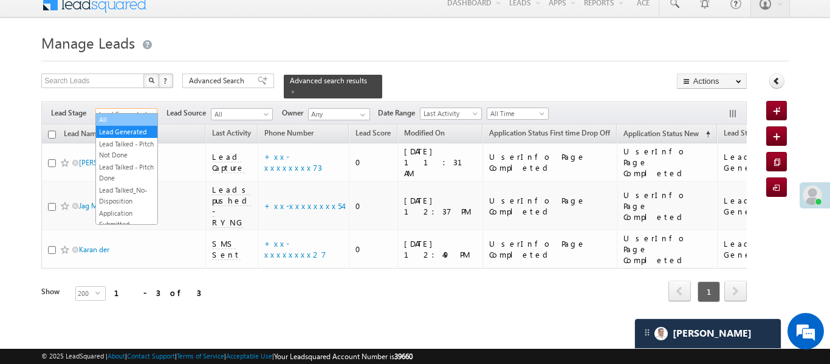
click at [143, 119] on link "All" at bounding box center [126, 119] width 61 height 11
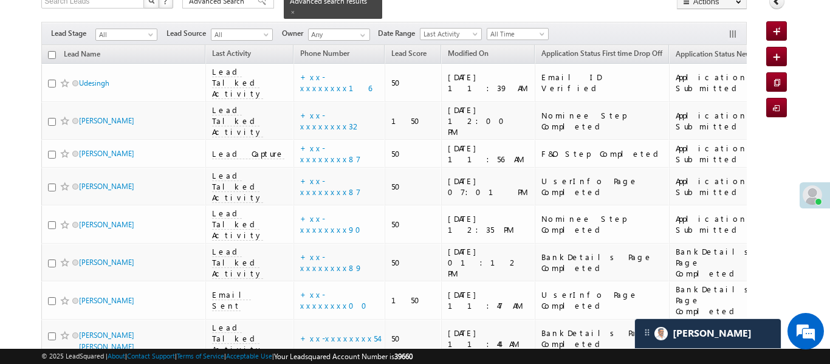
scroll to position [0, 0]
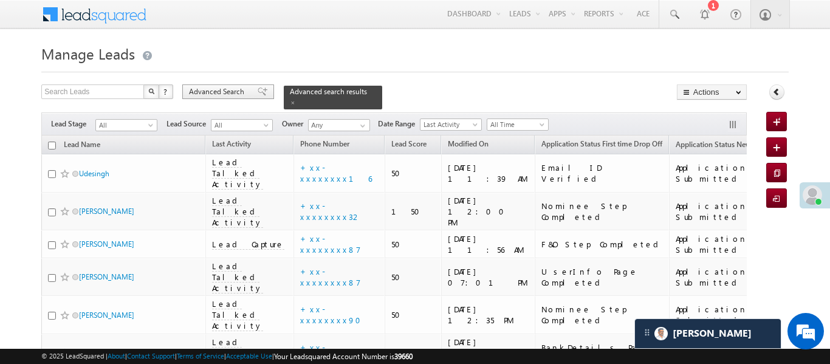
click at [225, 89] on span "Advanced Search" at bounding box center [218, 91] width 59 height 11
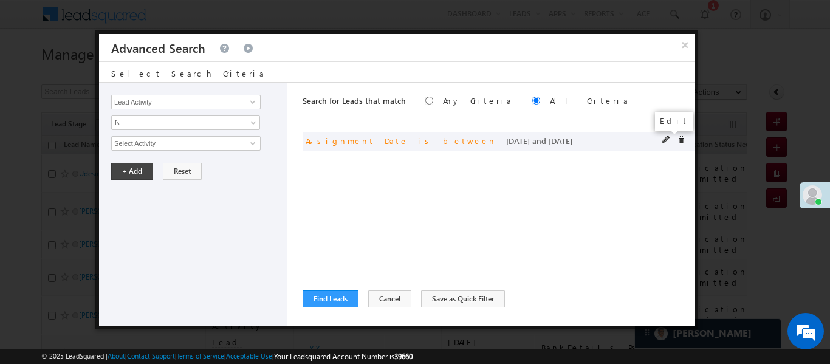
click at [662, 137] on span at bounding box center [666, 140] width 9 height 9
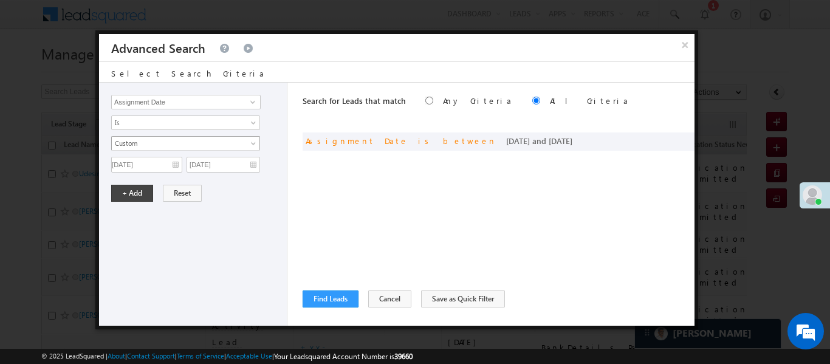
click at [191, 143] on span "Custom" at bounding box center [178, 143] width 132 height 11
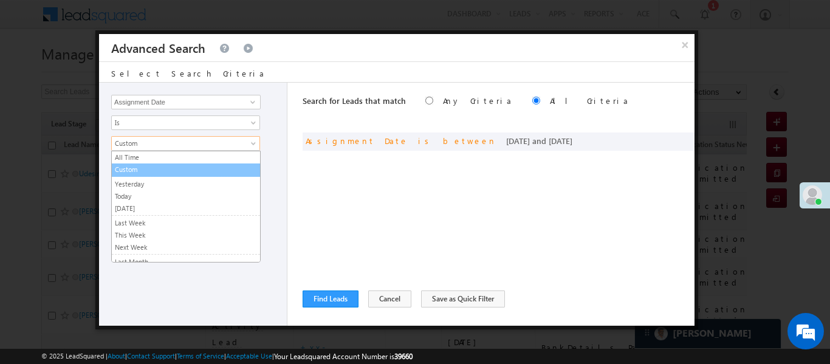
click at [154, 170] on link "Custom" at bounding box center [186, 169] width 148 height 11
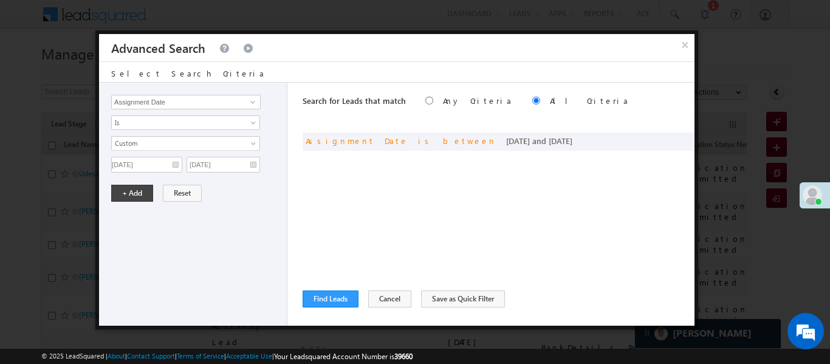
click at [132, 155] on span "All Time Custom Yesterday Today Tomorrow Last Week This Week Next Week Last Mon…" at bounding box center [185, 151] width 149 height 29
click at [135, 160] on input "17/08/25" at bounding box center [146, 165] width 71 height 16
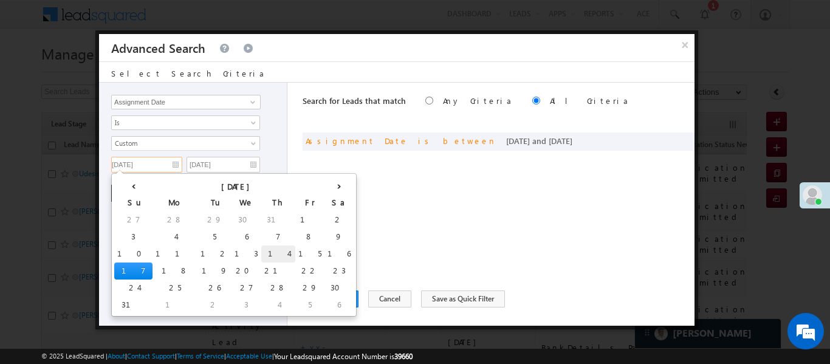
click at [261, 255] on td "14" at bounding box center [278, 254] width 34 height 17
type input "14/08/25"
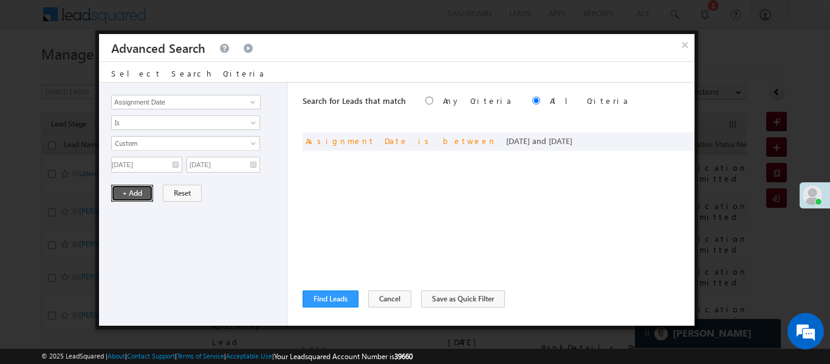
click at [133, 193] on button "+ Add" at bounding box center [132, 193] width 42 height 17
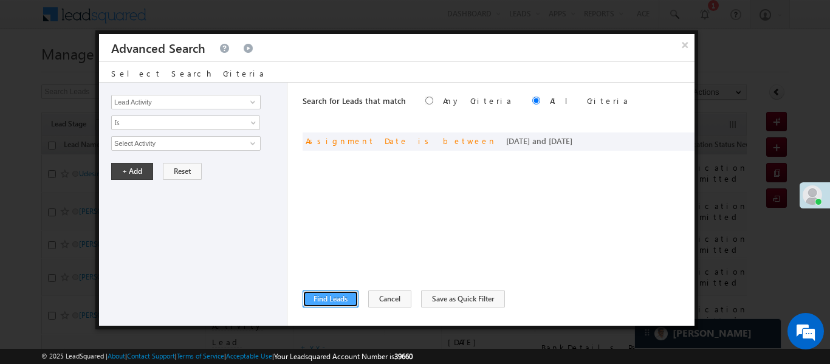
click at [345, 300] on button "Find Leads" at bounding box center [331, 298] width 56 height 17
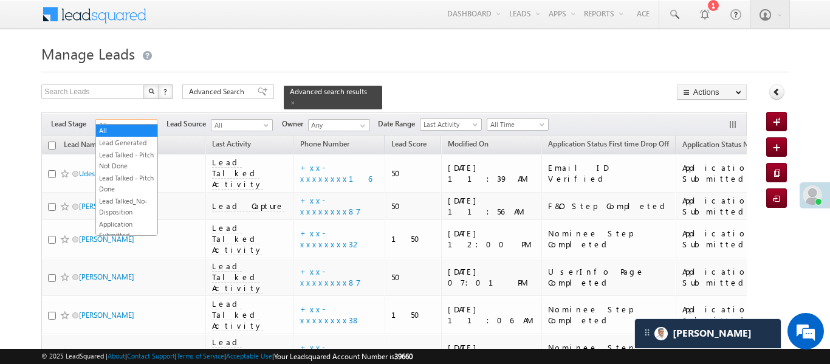
click at [138, 120] on span "All" at bounding box center [125, 125] width 58 height 11
click at [129, 143] on link "Lead Generated" at bounding box center [126, 142] width 61 height 11
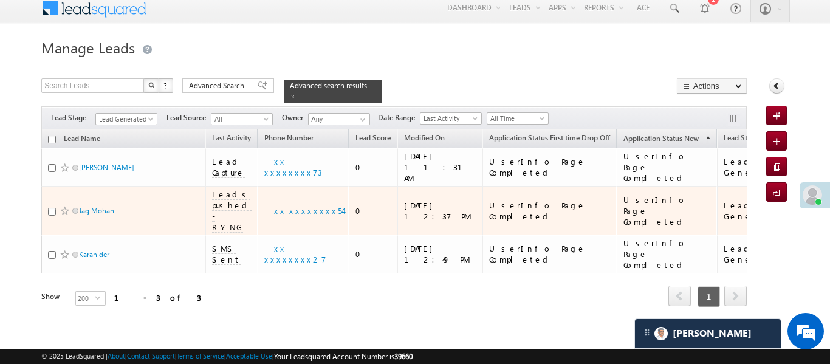
scroll to position [11, 0]
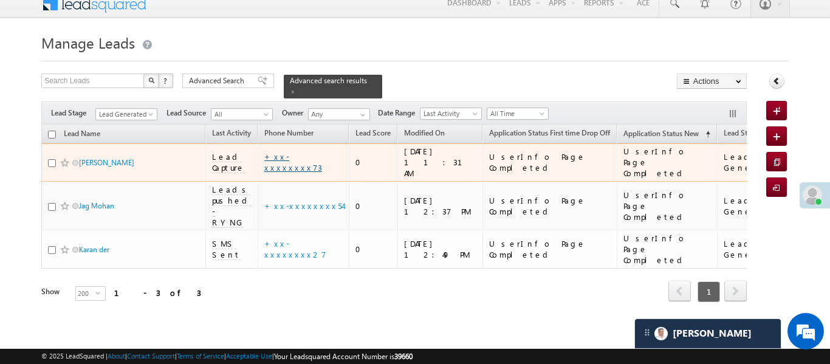
click at [298, 154] on link "+xx-xxxxxxxx73" at bounding box center [293, 161] width 58 height 21
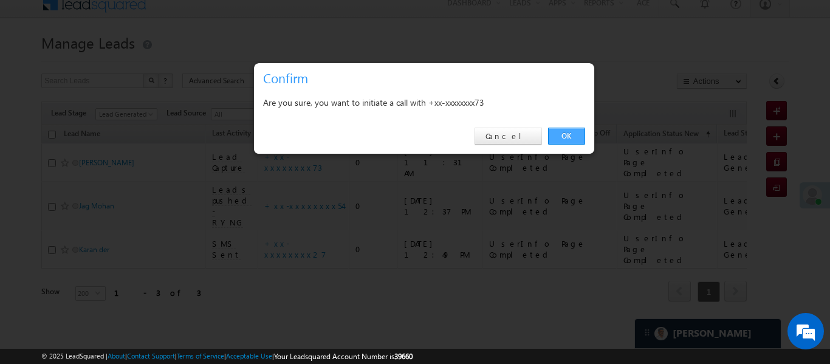
click at [571, 135] on link "OK" at bounding box center [566, 136] width 37 height 17
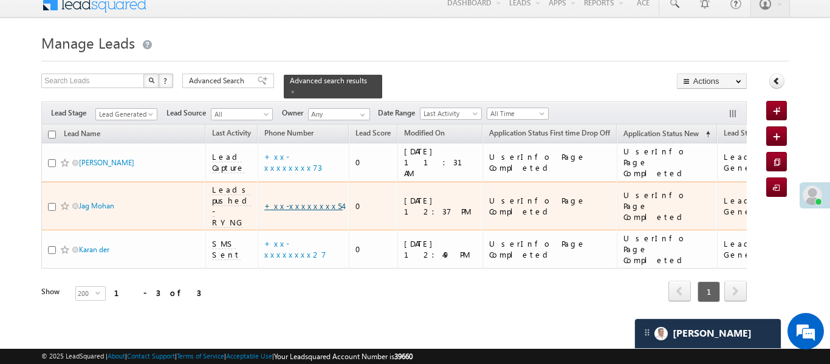
click at [292, 201] on link "+xx-xxxxxxxx54" at bounding box center [303, 206] width 78 height 10
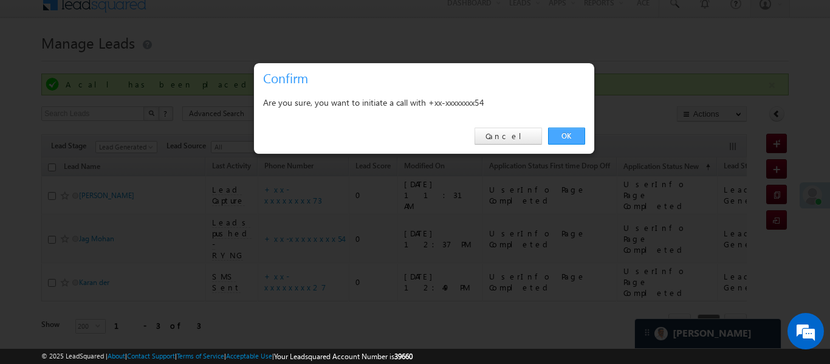
click at [567, 139] on link "OK" at bounding box center [566, 136] width 37 height 17
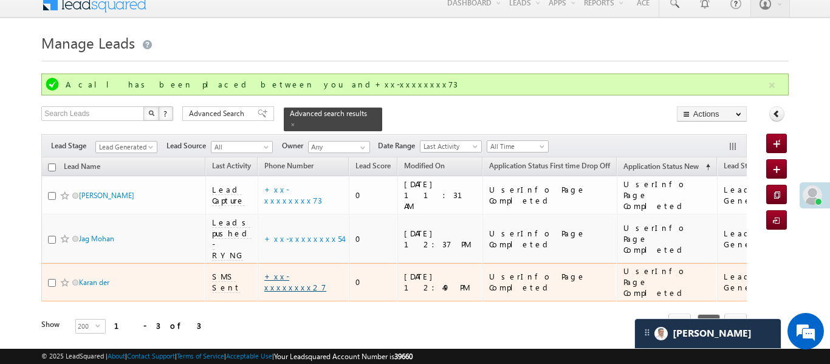
click at [266, 271] on link "+xx-xxxxxxxx27" at bounding box center [295, 281] width 62 height 21
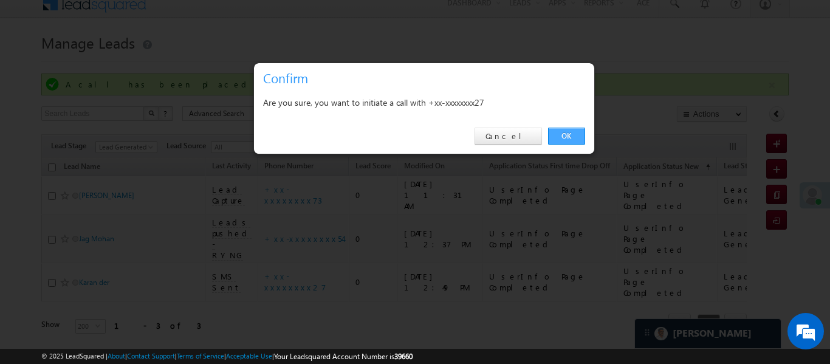
click at [571, 131] on link "OK" at bounding box center [566, 136] width 37 height 17
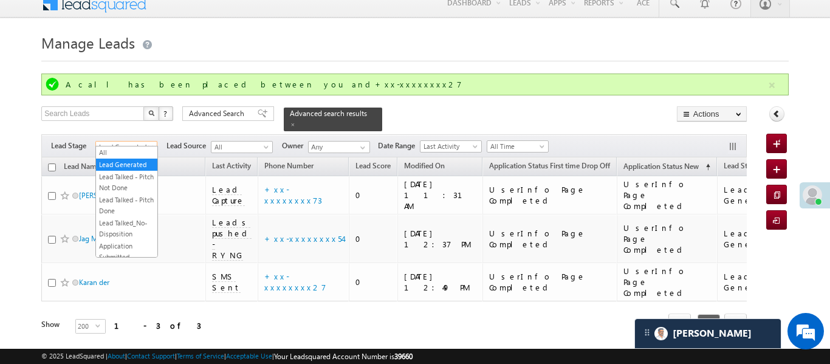
click at [132, 142] on span "Lead Generated" at bounding box center [125, 147] width 58 height 11
click at [139, 149] on link "All" at bounding box center [126, 152] width 61 height 11
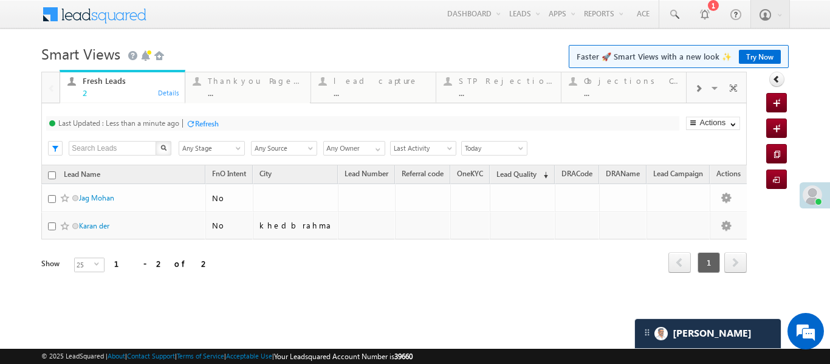
click at [700, 91] on span at bounding box center [698, 89] width 7 height 10
click at [620, 80] on div "Coded Today" at bounding box center [631, 81] width 95 height 10
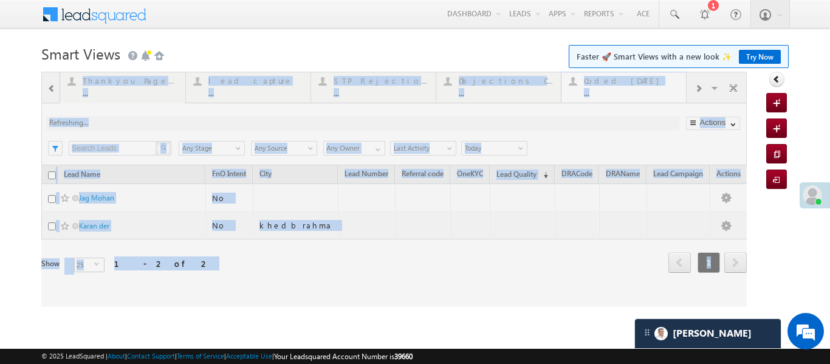
click at [620, 80] on div at bounding box center [394, 189] width 706 height 235
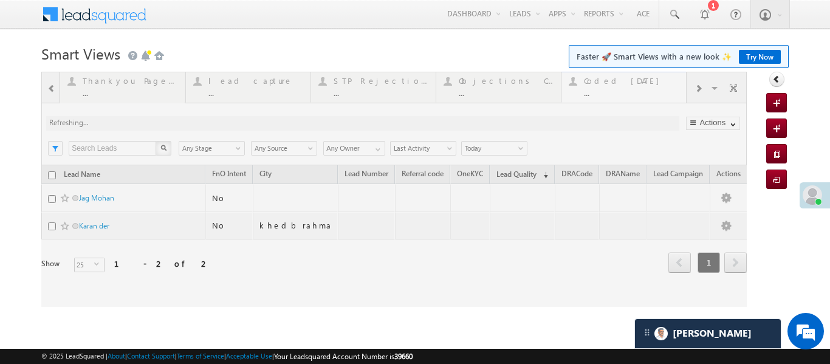
click at [620, 80] on div at bounding box center [394, 189] width 706 height 235
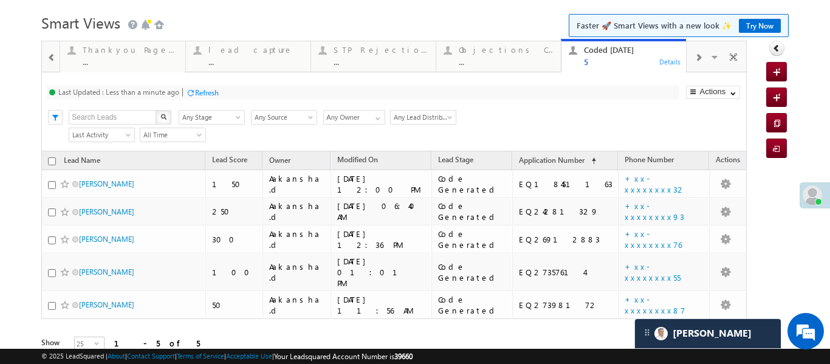
scroll to position [73, 0]
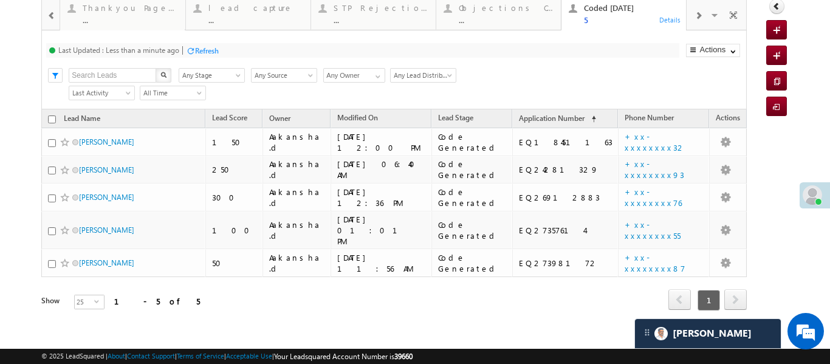
click at [44, 17] on div at bounding box center [52, 14] width 16 height 27
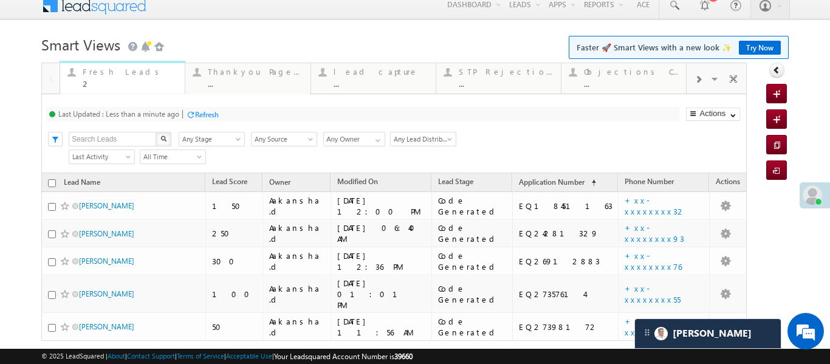
scroll to position [0, 0]
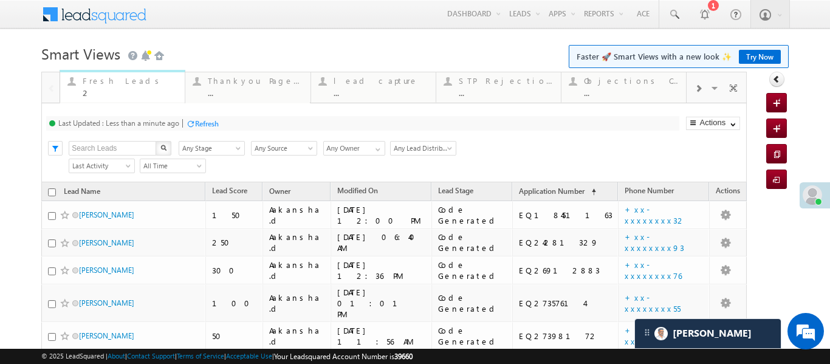
click at [114, 72] on link "Fresh Leads 2 Details" at bounding box center [123, 86] width 126 height 33
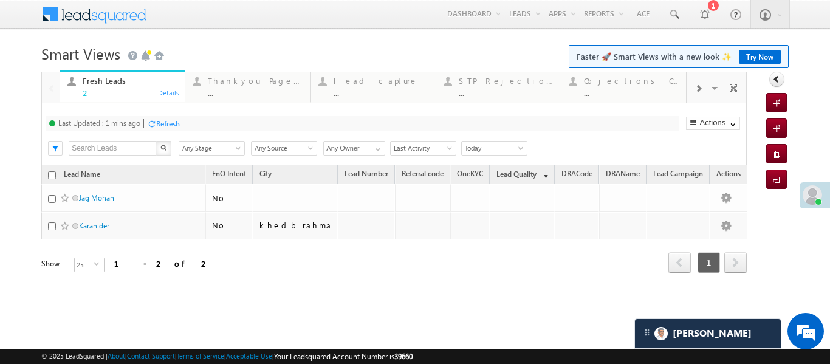
click at [114, 72] on link "Fresh Leads 2 Details" at bounding box center [123, 87] width 126 height 34
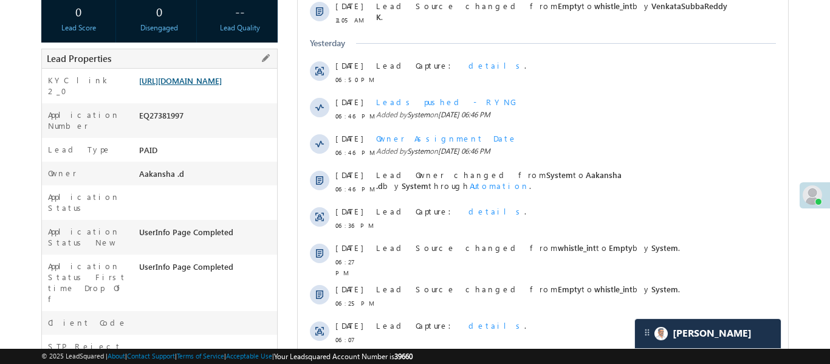
click at [221, 86] on link "[URL][DOMAIN_NAME]" at bounding box center [180, 80] width 83 height 10
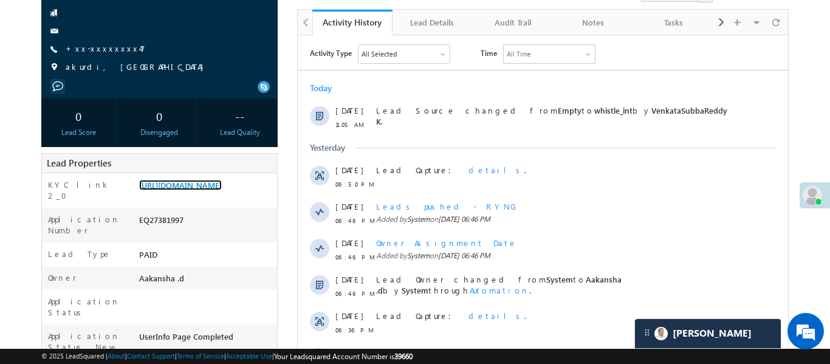
scroll to position [5, 0]
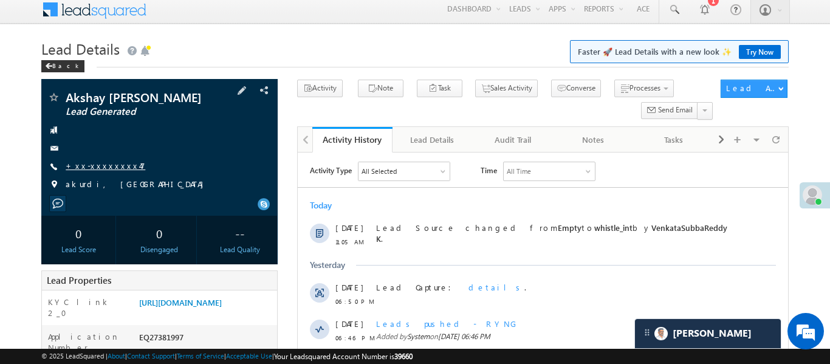
click at [100, 165] on link "+xx-xxxxxxxx47" at bounding box center [106, 165] width 80 height 10
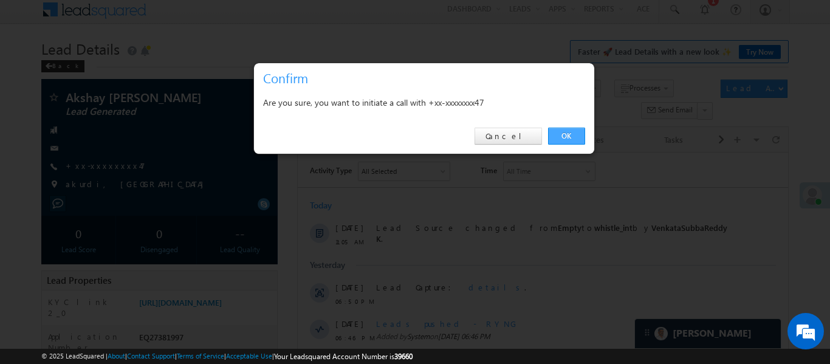
click at [574, 136] on link "OK" at bounding box center [566, 136] width 37 height 17
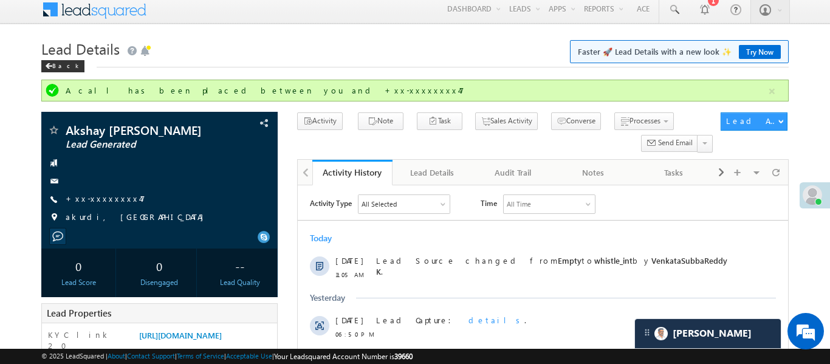
scroll to position [0, 0]
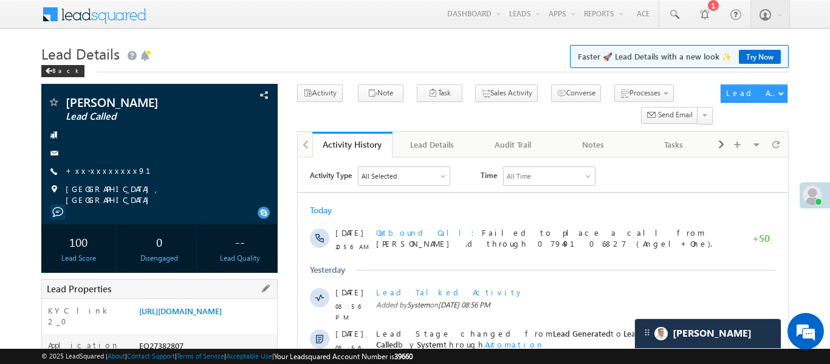
drag, startPoint x: 138, startPoint y: 307, endPoint x: 184, endPoint y: 340, distance: 56.3
click at [184, 322] on div "[URL][DOMAIN_NAME]" at bounding box center [206, 313] width 141 height 17
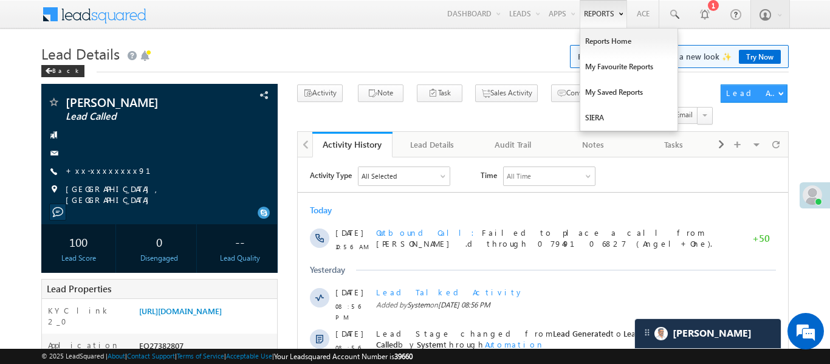
copy link "[URL][DOMAIN_NAME]"
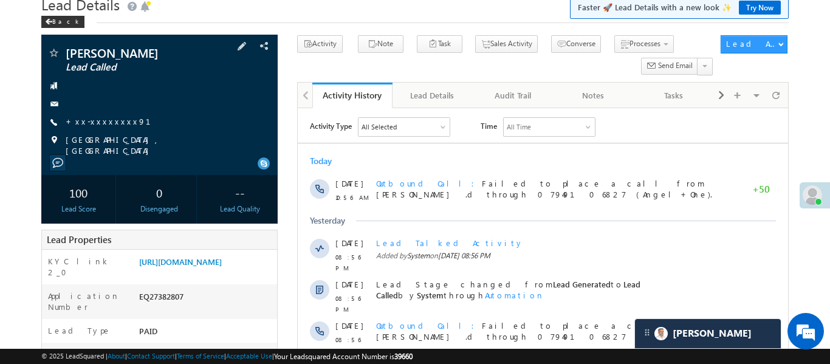
scroll to position [135, 0]
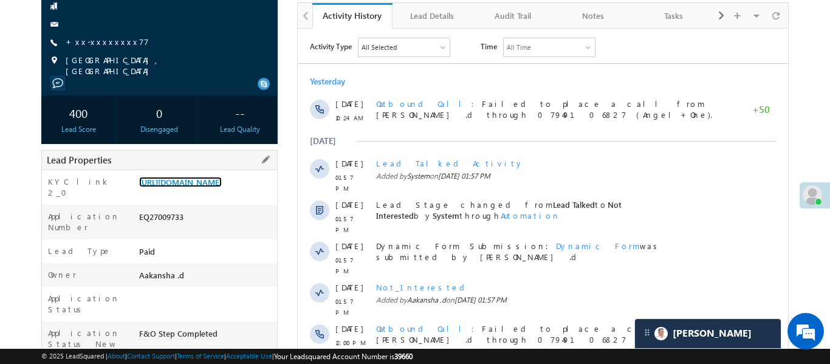
drag, startPoint x: 139, startPoint y: 179, endPoint x: 202, endPoint y: 219, distance: 74.3
click at [202, 193] on div "[URL][DOMAIN_NAME]" at bounding box center [206, 184] width 141 height 17
drag, startPoint x: 138, startPoint y: 180, endPoint x: 205, endPoint y: 218, distance: 77.6
click at [205, 193] on div "[URL][DOMAIN_NAME]" at bounding box center [206, 184] width 141 height 17
copy link "[URL][DOMAIN_NAME]"
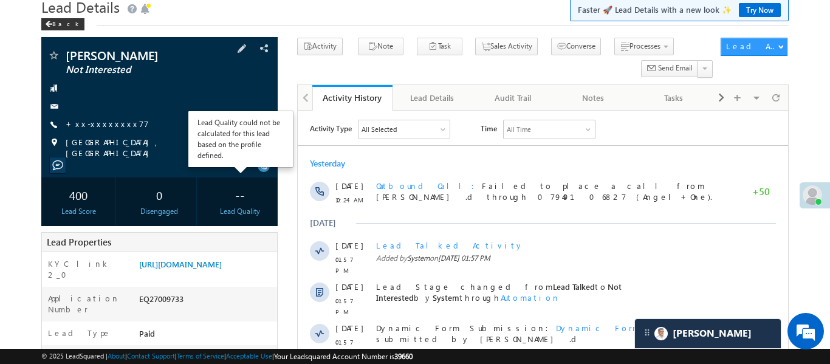
scroll to position [43, 0]
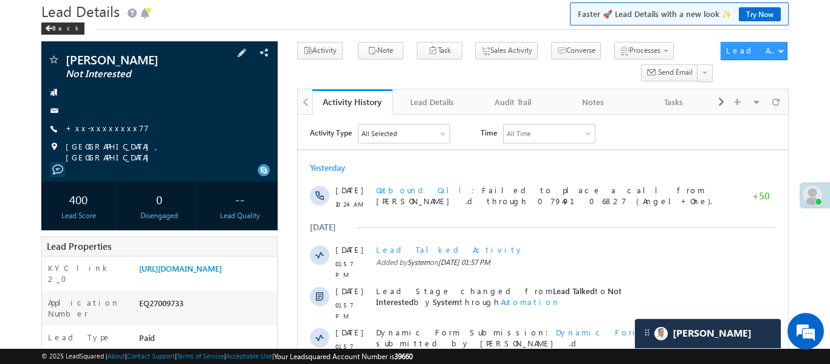
click at [254, 109] on div at bounding box center [159, 111] width 224 height 12
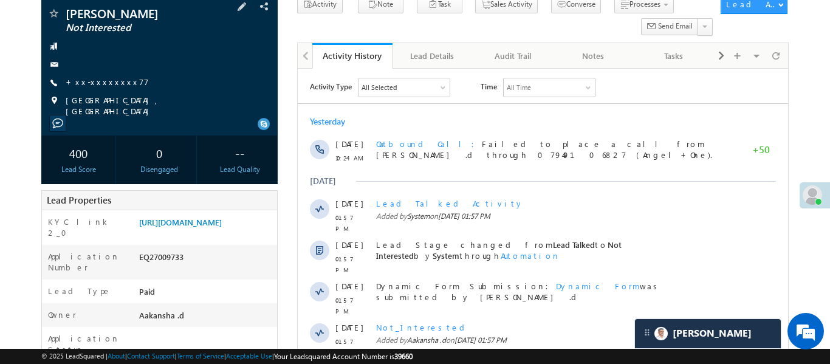
scroll to position [95, 0]
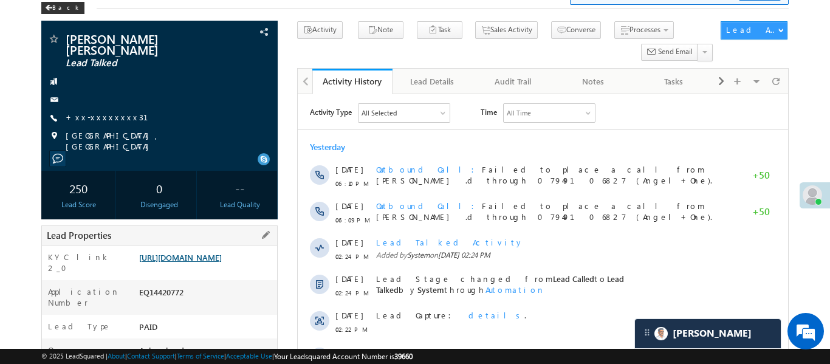
scroll to position [64, 0]
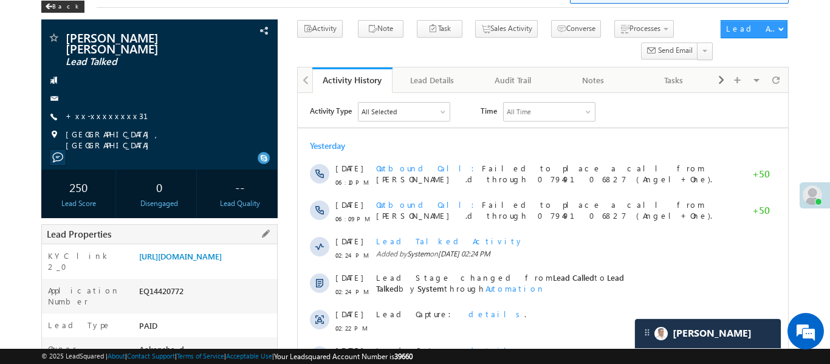
drag, startPoint x: 136, startPoint y: 253, endPoint x: 194, endPoint y: 287, distance: 66.7
click at [194, 267] on div "[URL][DOMAIN_NAME]" at bounding box center [206, 258] width 141 height 17
copy link "[URL][DOMAIN_NAME]"
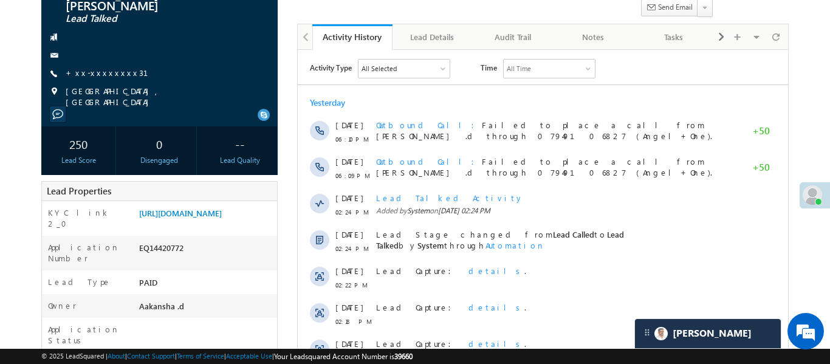
scroll to position [111, 0]
